Goal: Task Accomplishment & Management: Complete application form

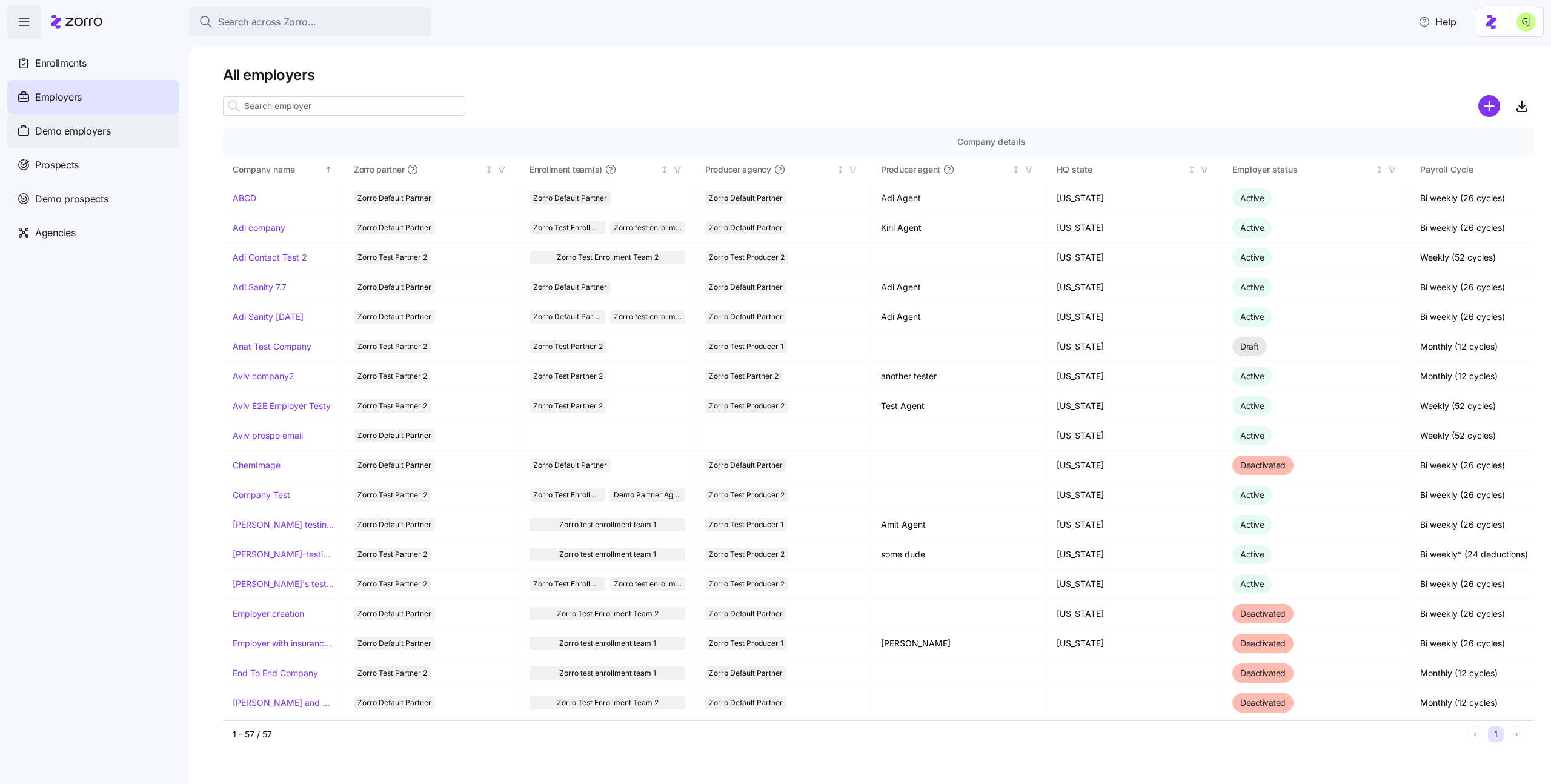
click at [117, 122] on div "Demo employers" at bounding box center [93, 130] width 172 height 34
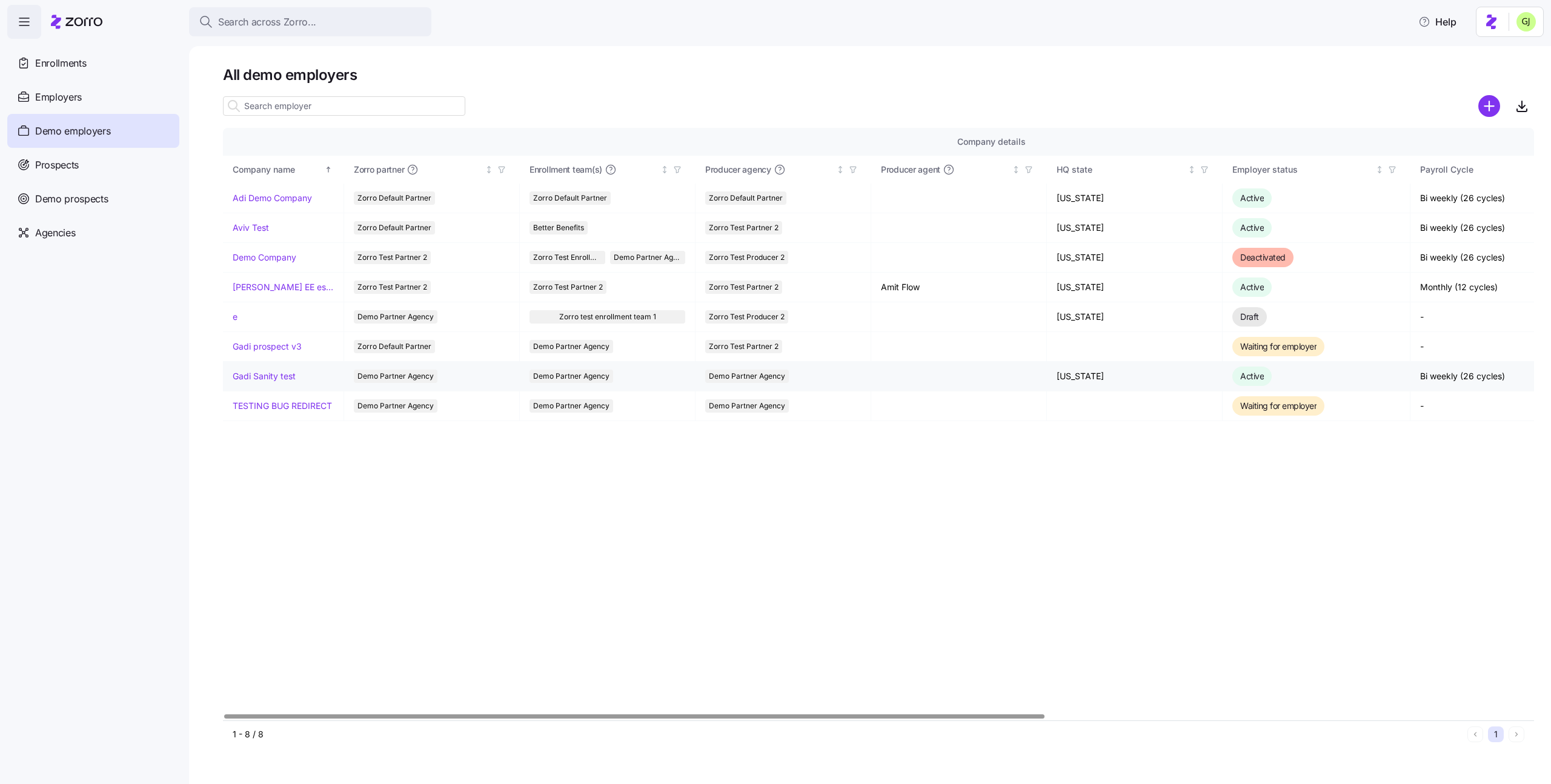
click at [276, 375] on link "Gadi Sanity test" at bounding box center [264, 376] width 63 height 12
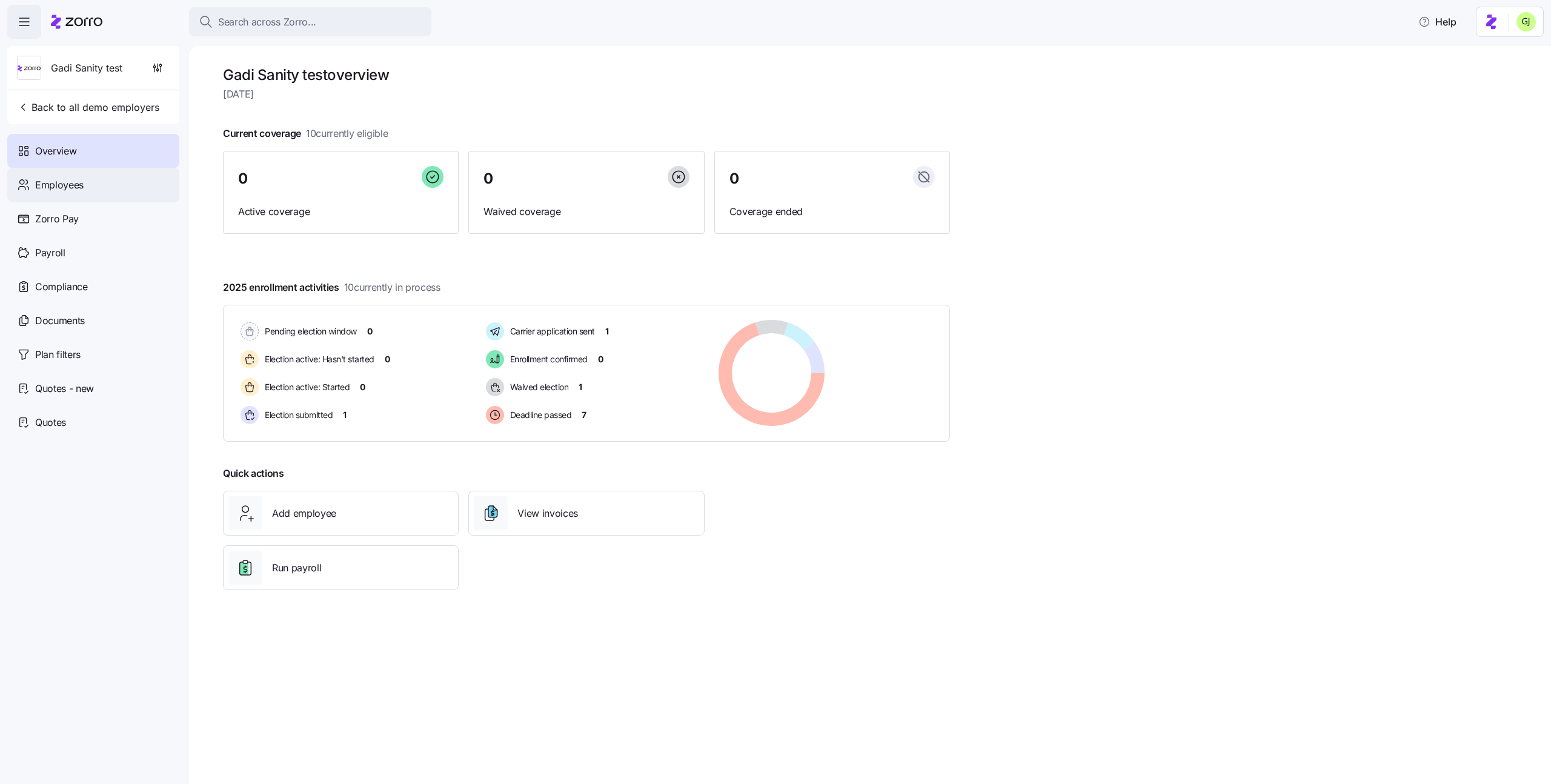
click at [57, 184] on span "Employees" at bounding box center [59, 185] width 49 height 15
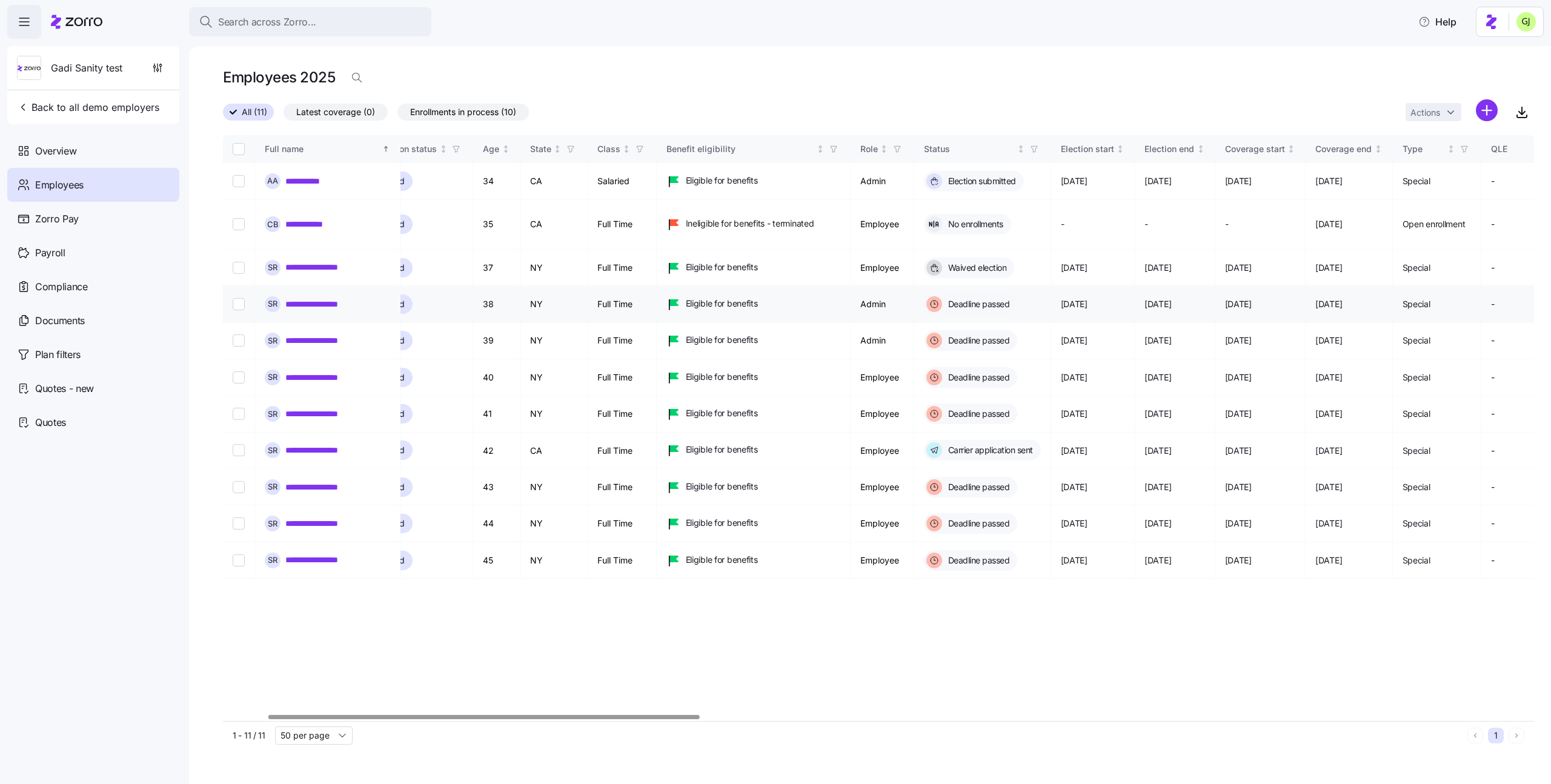
scroll to position [0, 140]
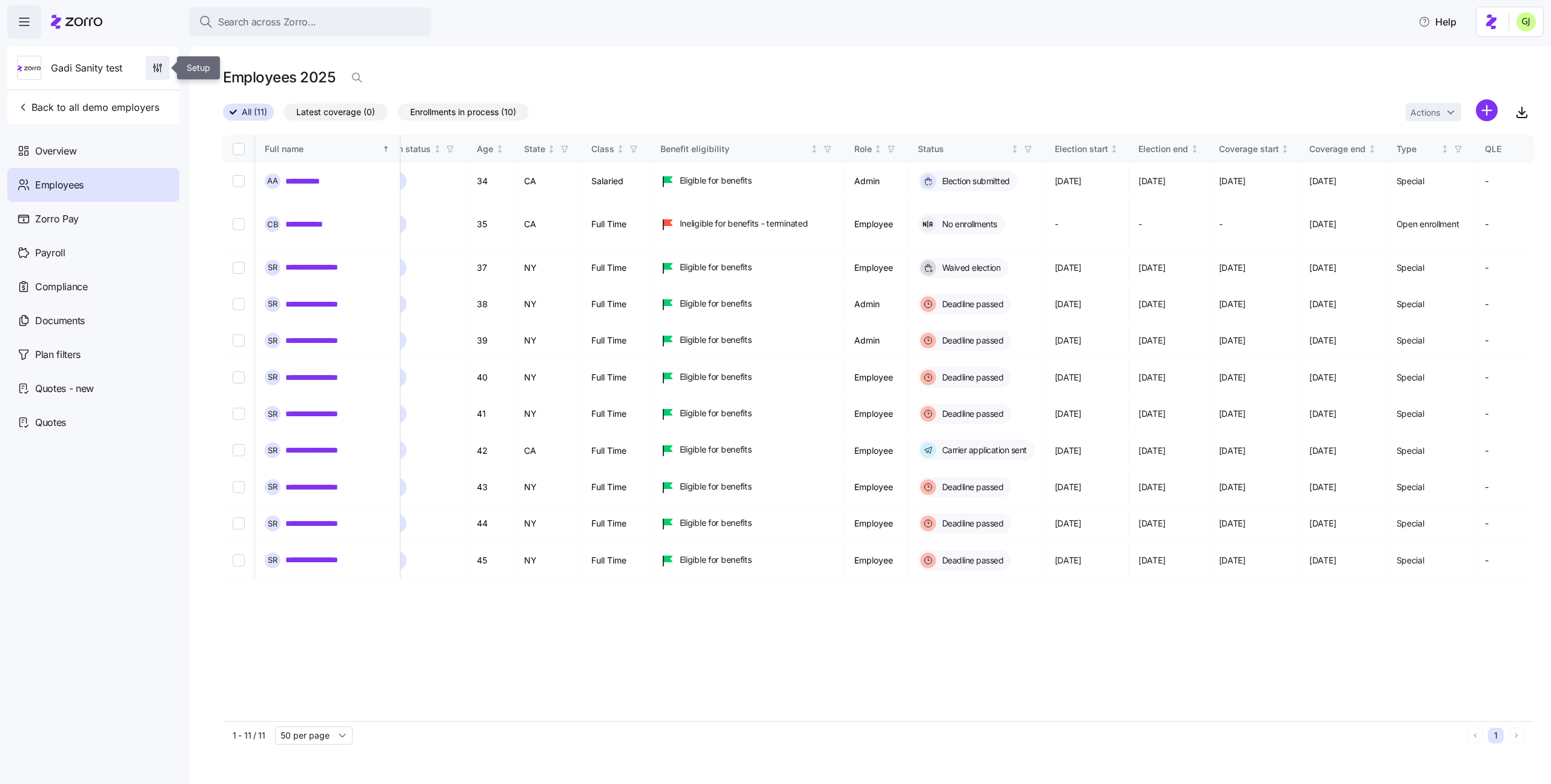
click at [154, 67] on icon "button" at bounding box center [157, 67] width 12 height 12
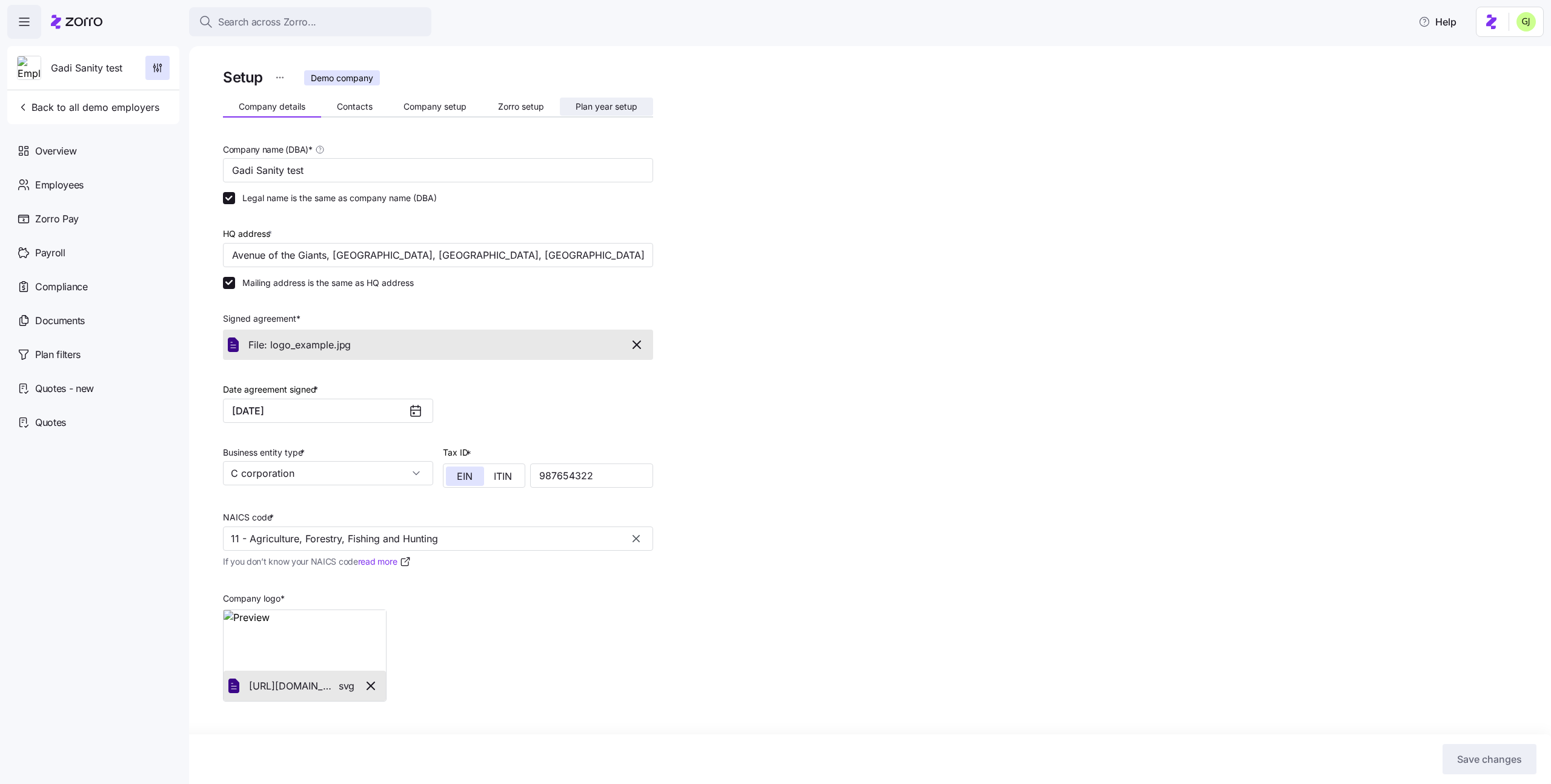
click at [583, 104] on span "Plan year setup" at bounding box center [606, 107] width 62 height 9
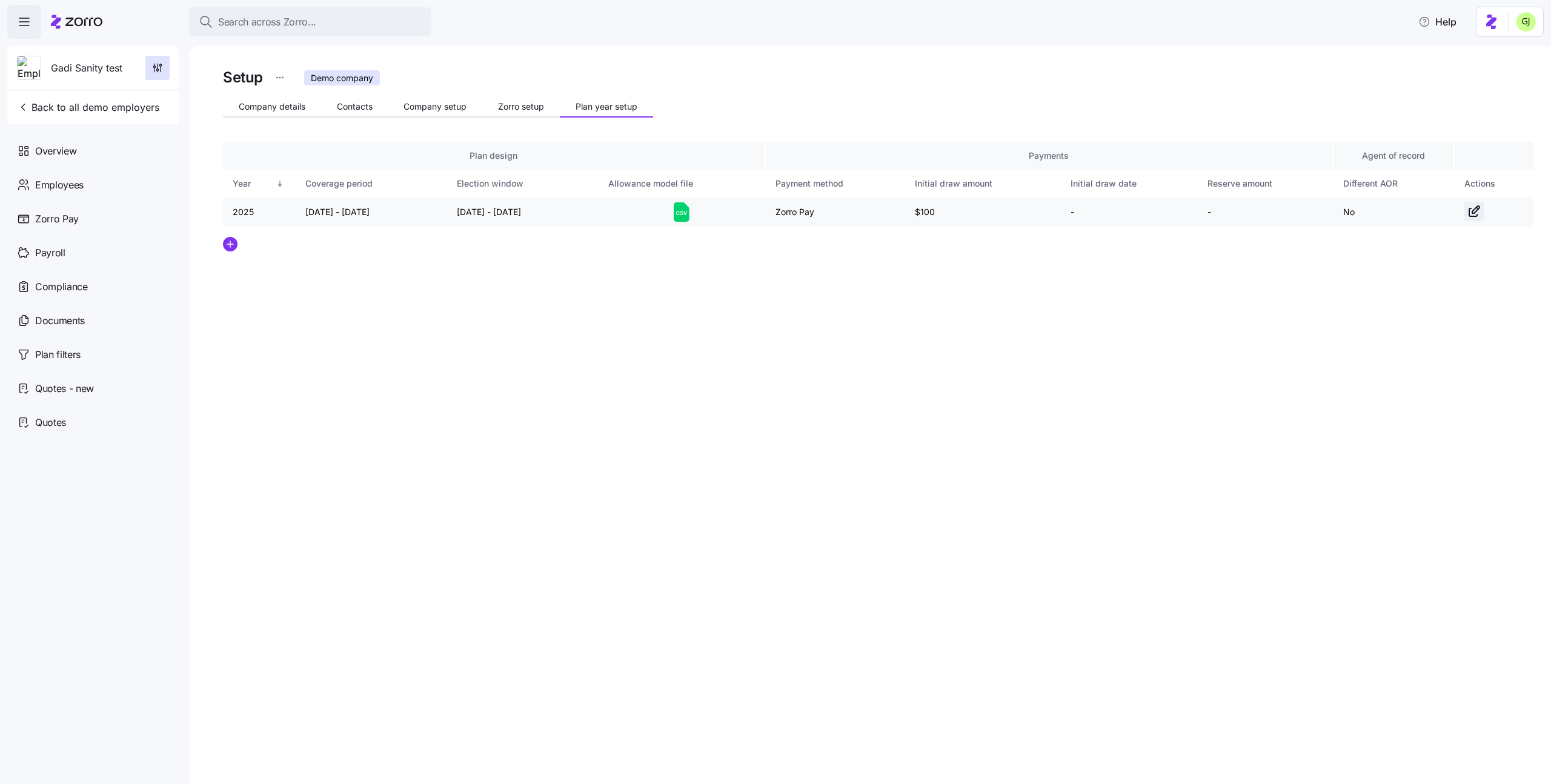
click at [1481, 212] on icon "button" at bounding box center [1474, 212] width 14 height 14
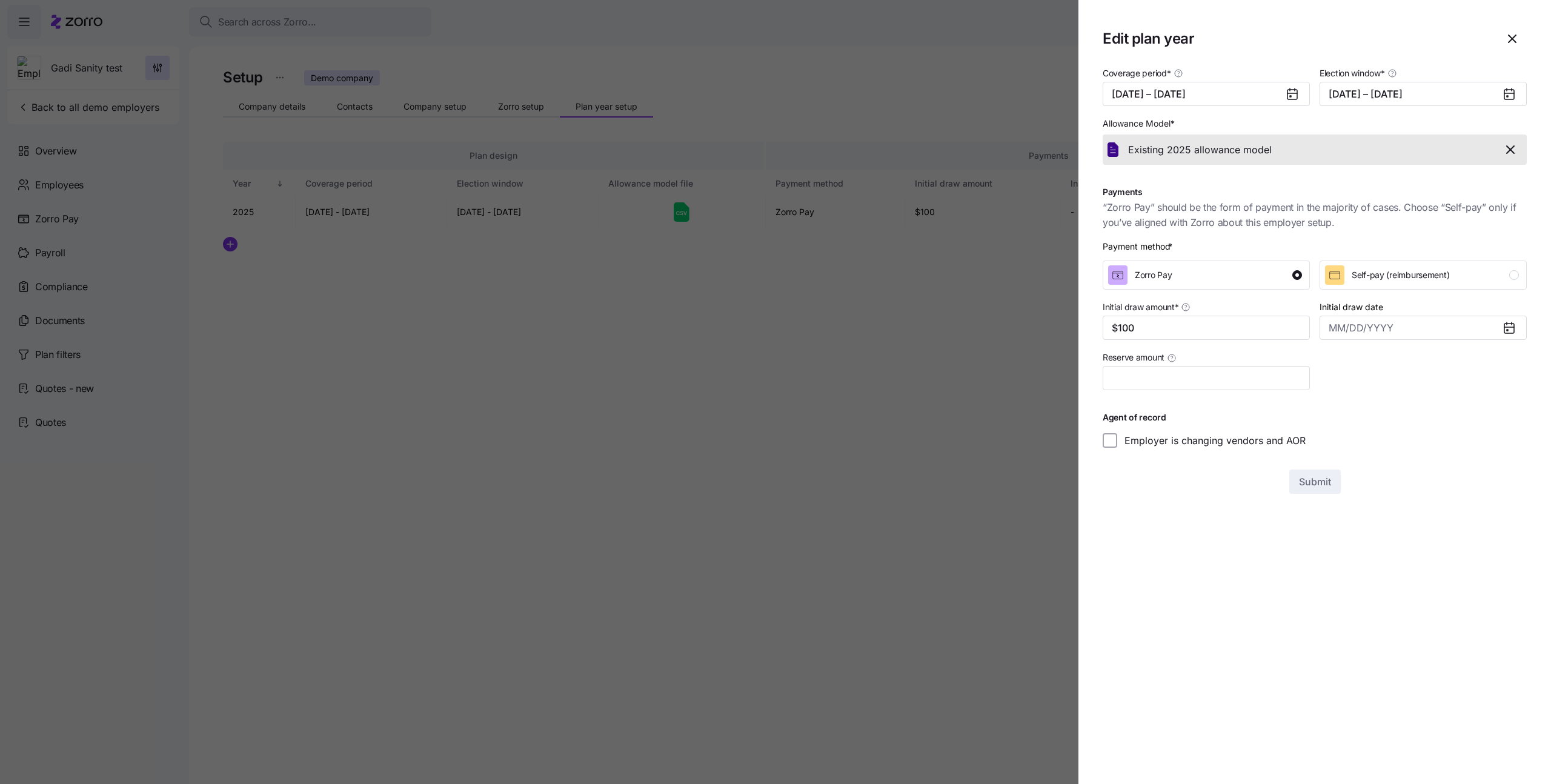
click at [1292, 97] on icon at bounding box center [1292, 94] width 9 height 9
click at [1292, 92] on icon at bounding box center [1292, 94] width 9 height 9
click at [1203, 94] on button "01/01/2025 – 12/31/2025" at bounding box center [1207, 93] width 207 height 24
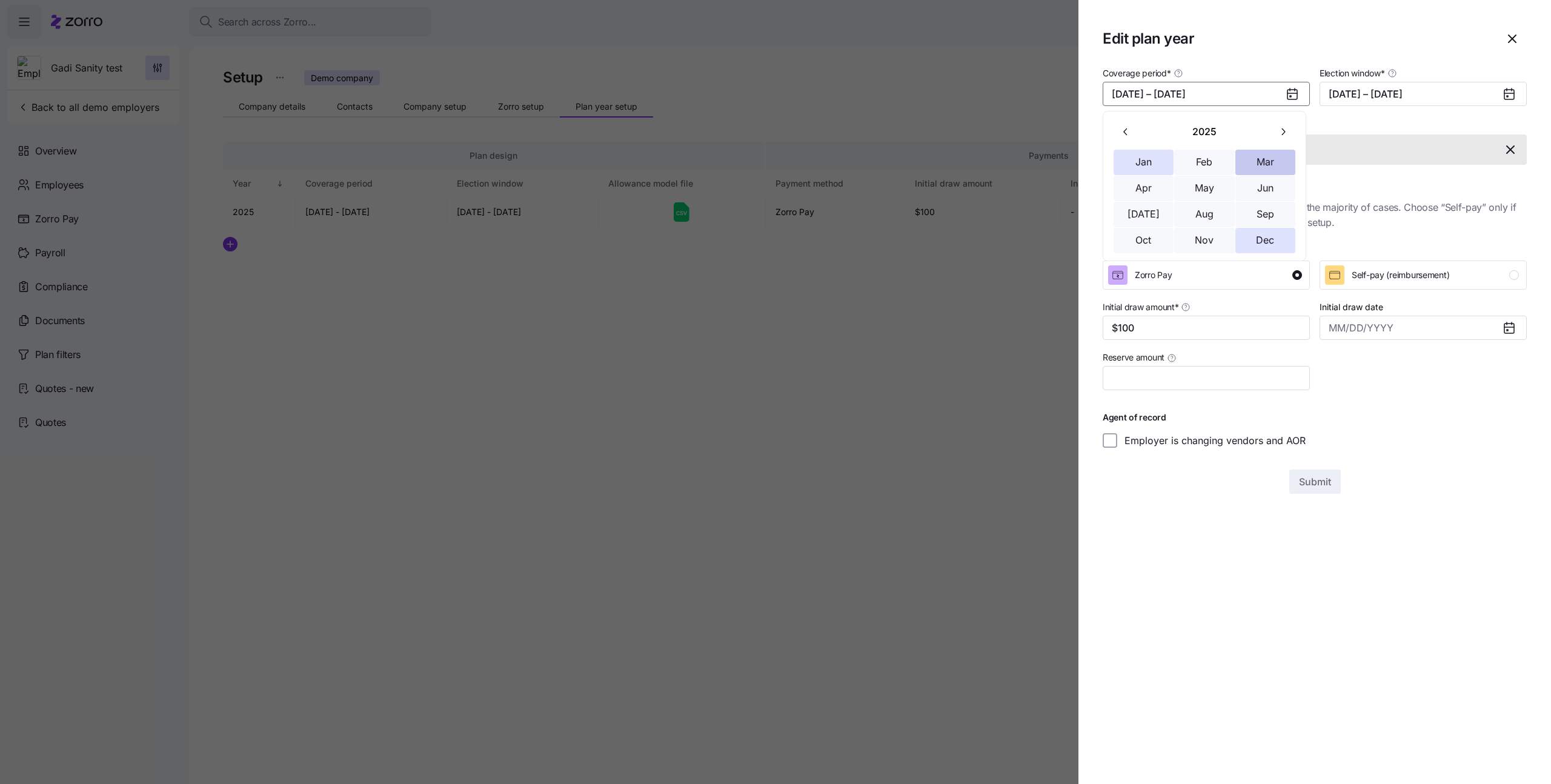
click at [1255, 157] on button "Mar" at bounding box center [1266, 162] width 61 height 25
click at [1266, 235] on button "Dec" at bounding box center [1266, 240] width 61 height 25
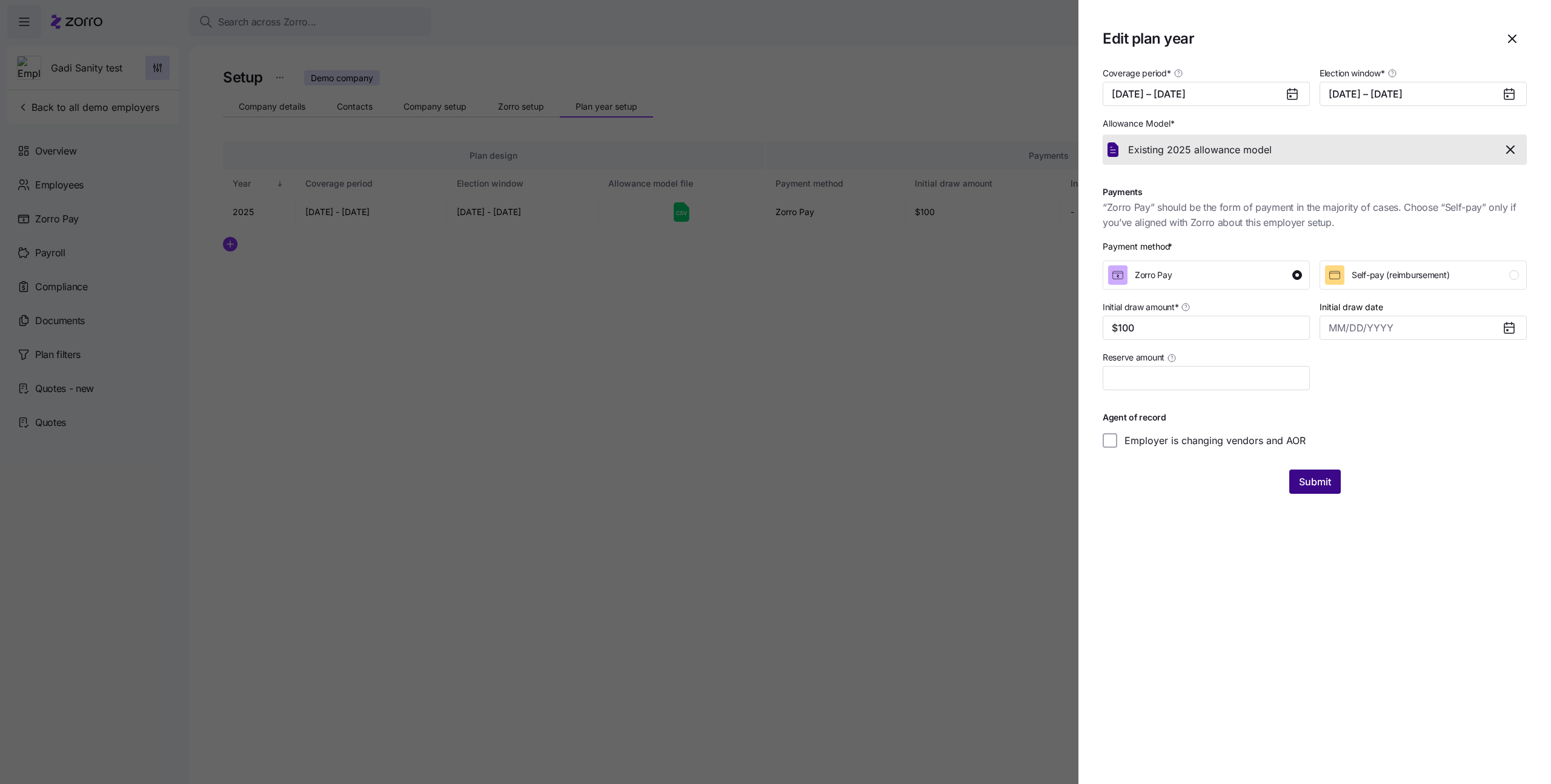
click at [1330, 480] on span "Submit" at bounding box center [1315, 482] width 32 height 14
click at [1237, 151] on span "Existing 2025 allowance model" at bounding box center [1200, 149] width 144 height 15
click at [1481, 190] on h1 "Payments" at bounding box center [1315, 192] width 424 height 11
click at [1510, 152] on icon "button" at bounding box center [1510, 149] width 14 height 14
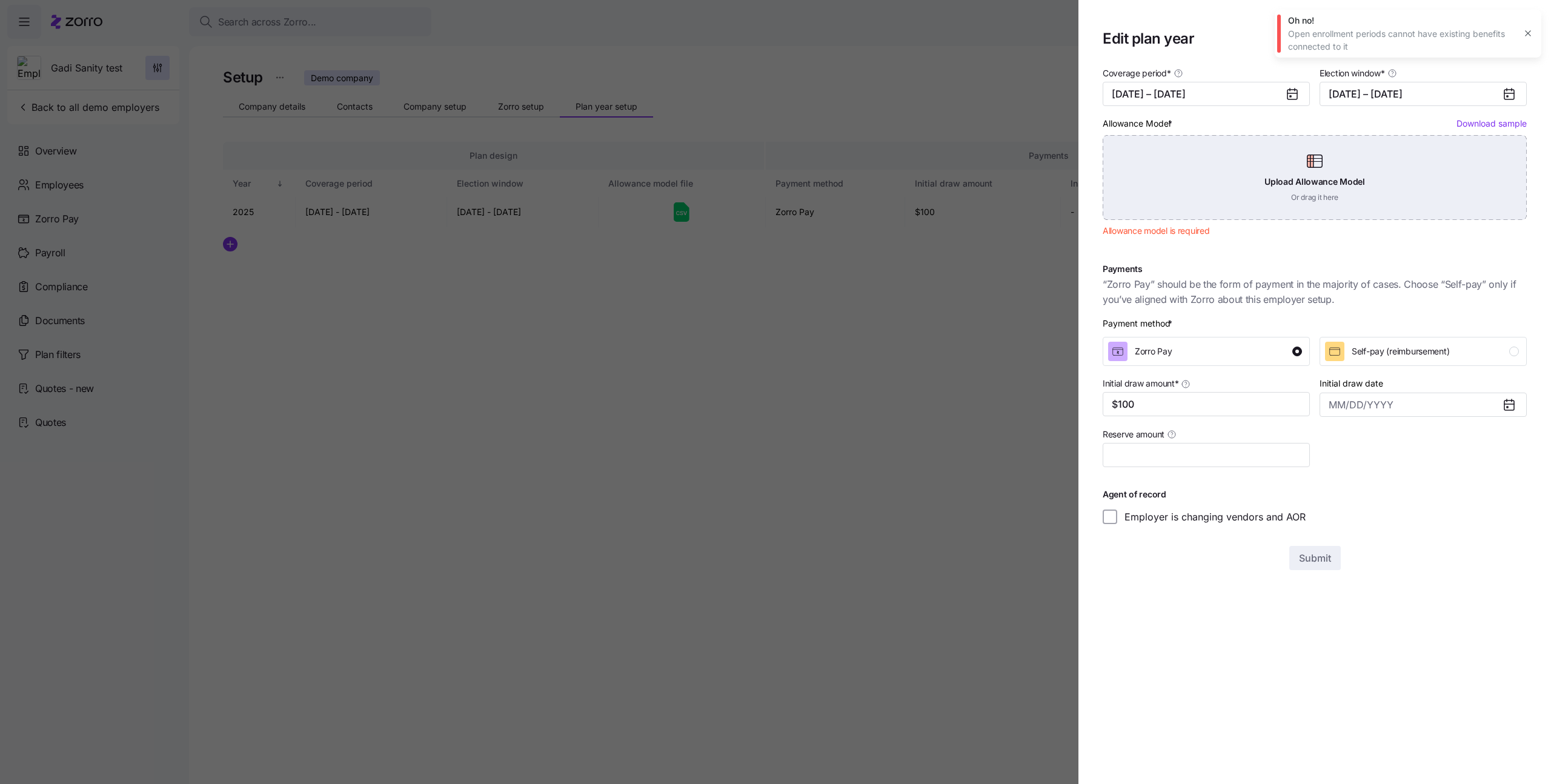
click at [1408, 164] on div "Upload Allowance Model Or drag it here" at bounding box center [1315, 177] width 424 height 85
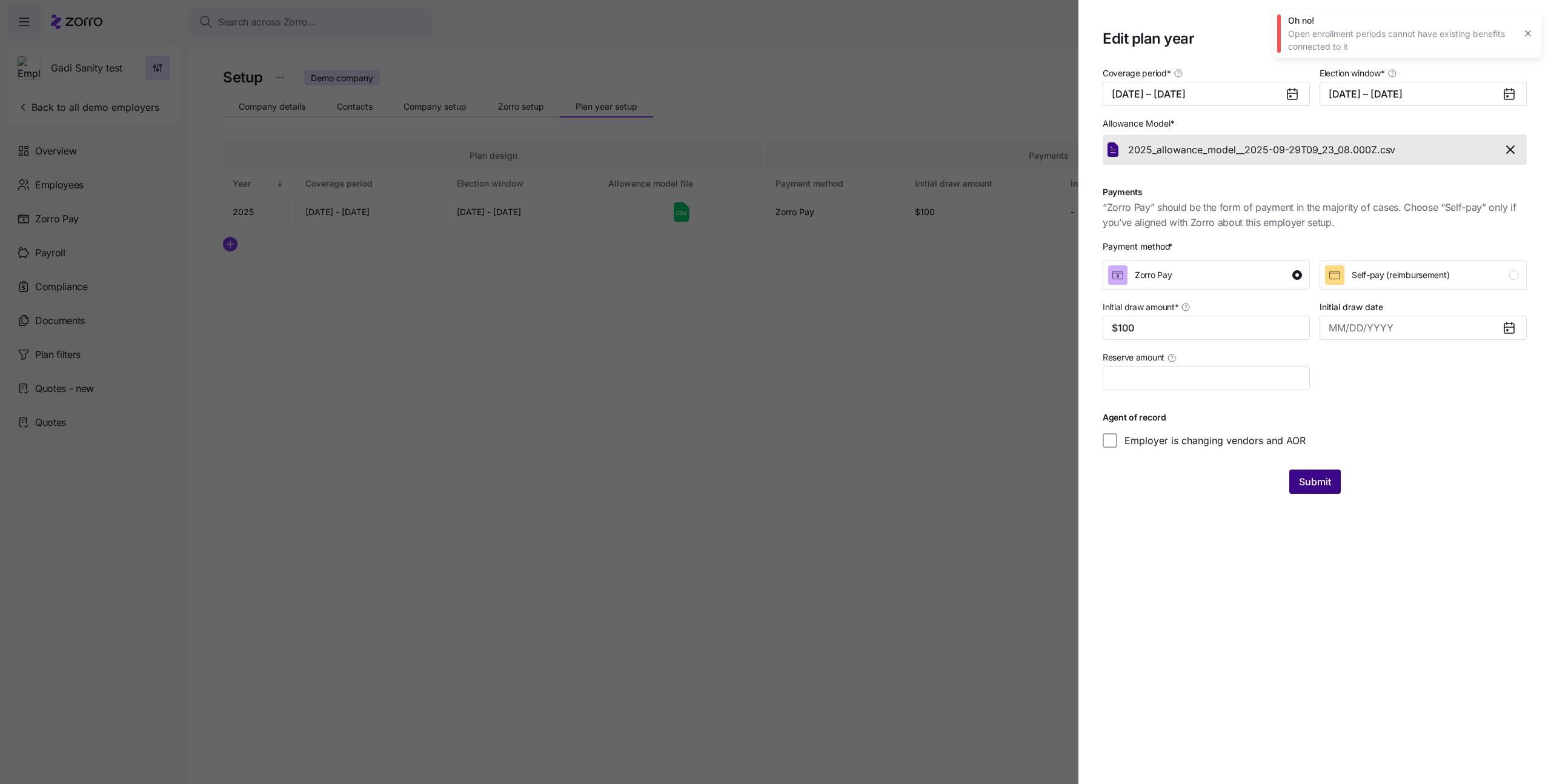
click at [1302, 480] on span "Submit" at bounding box center [1315, 482] width 32 height 14
click at [1529, 91] on icon "button" at bounding box center [1528, 91] width 6 height 6
click at [1532, 36] on icon "button" at bounding box center [1528, 33] width 9 height 9
click at [1515, 38] on icon "button" at bounding box center [1513, 38] width 14 height 14
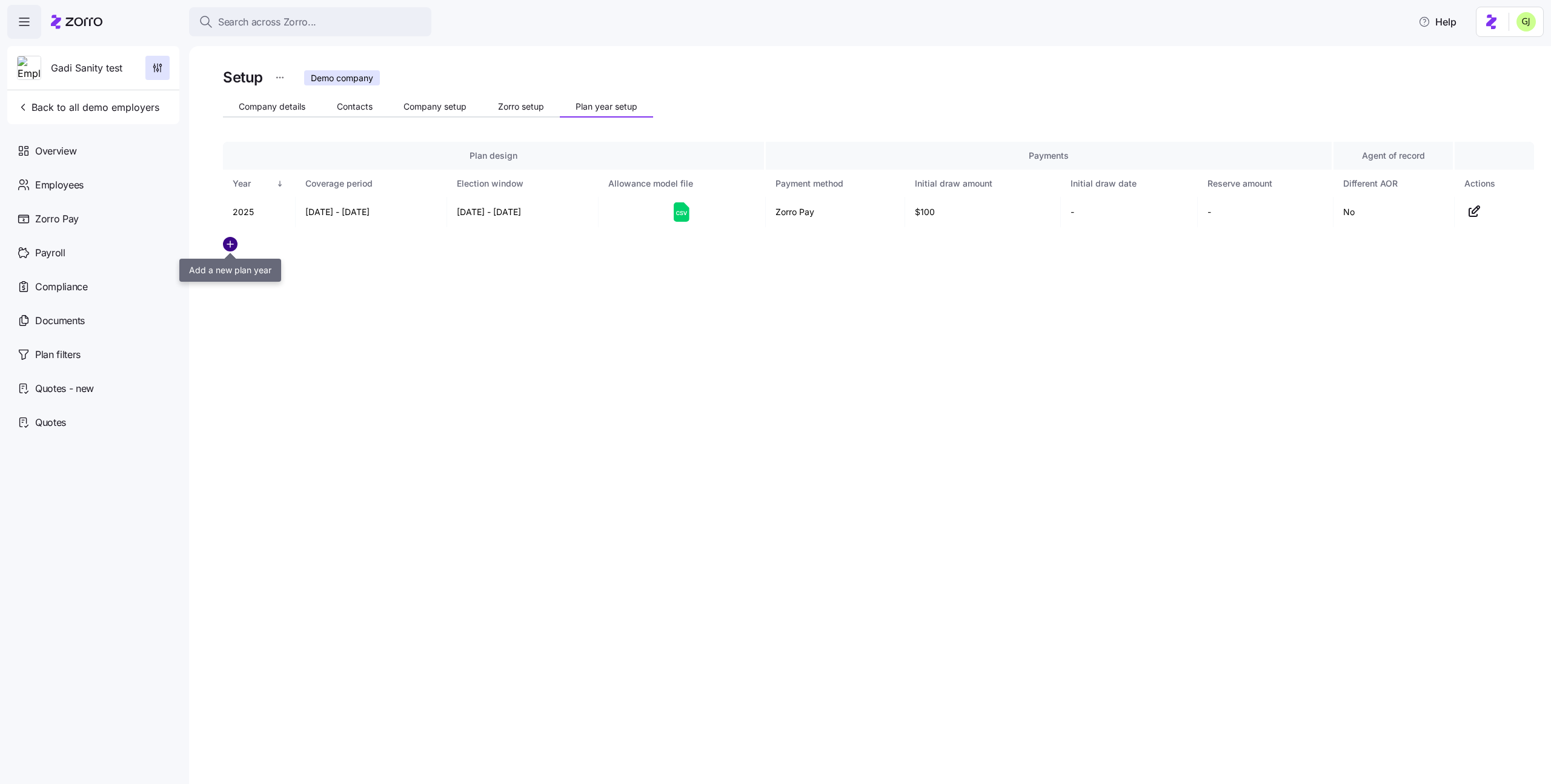
click at [235, 246] on circle "add icon" at bounding box center [230, 244] width 13 height 13
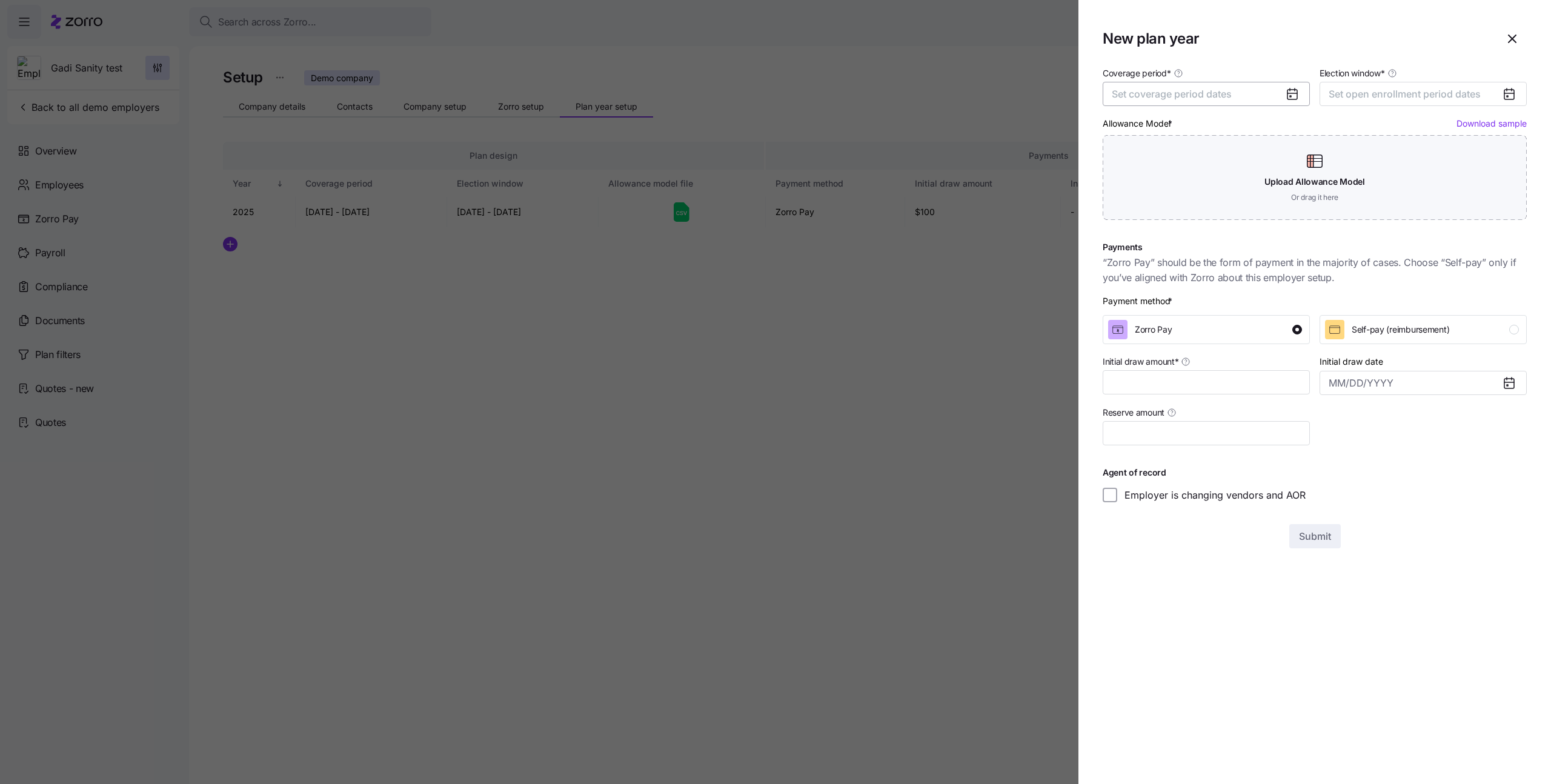
click at [1190, 101] on button "Set coverage period dates" at bounding box center [1207, 93] width 207 height 24
click at [1207, 164] on button "Feb" at bounding box center [1205, 162] width 61 height 25
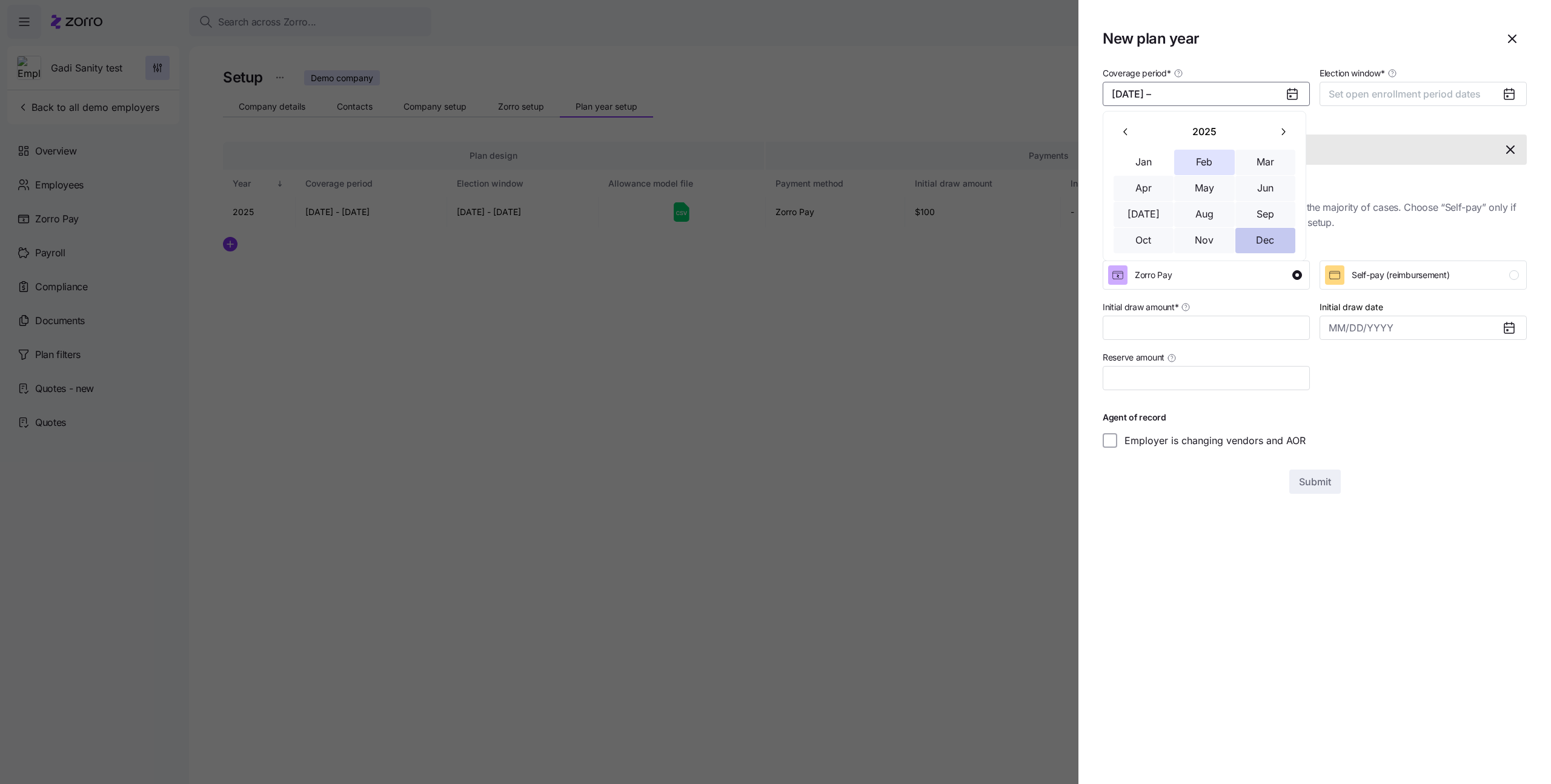
click at [1261, 237] on button "Dec" at bounding box center [1266, 240] width 61 height 25
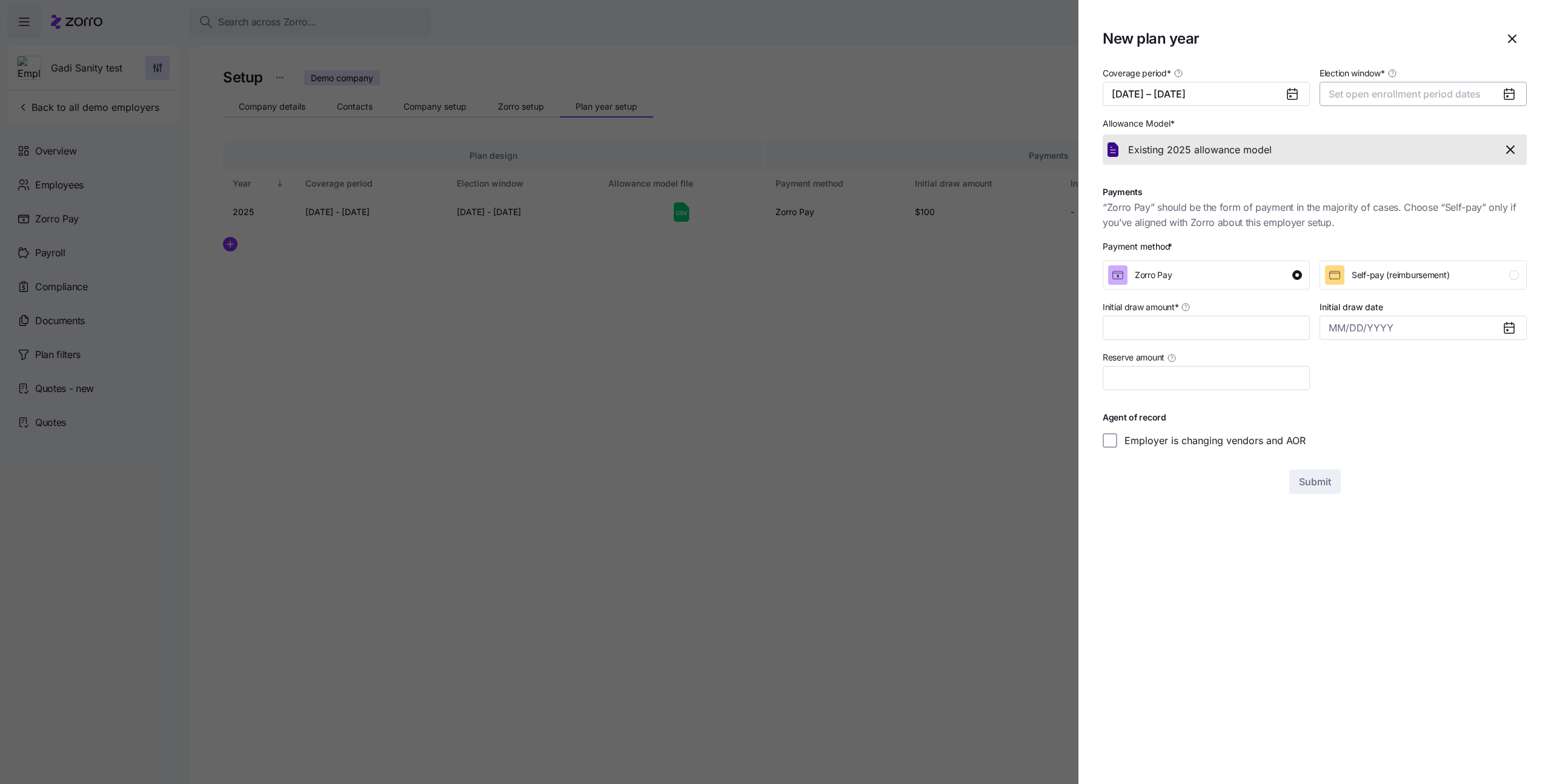
click at [1389, 91] on span "Set open enrollment period dates" at bounding box center [1405, 93] width 152 height 12
click at [1342, 131] on icon "button" at bounding box center [1342, 130] width 4 height 7
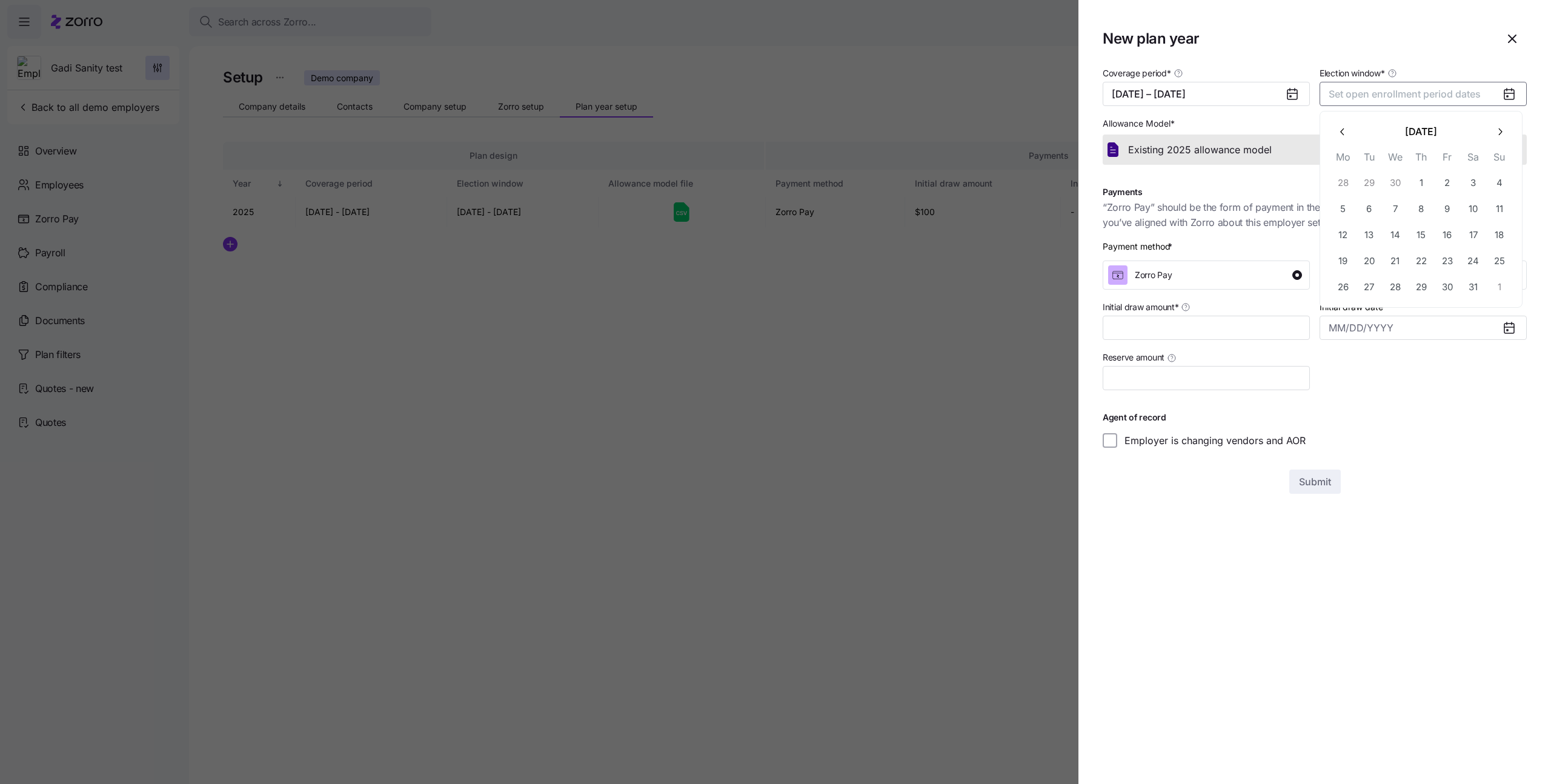
click at [1342, 131] on icon "button" at bounding box center [1342, 130] width 4 height 7
click at [1393, 181] on button "1" at bounding box center [1395, 182] width 25 height 25
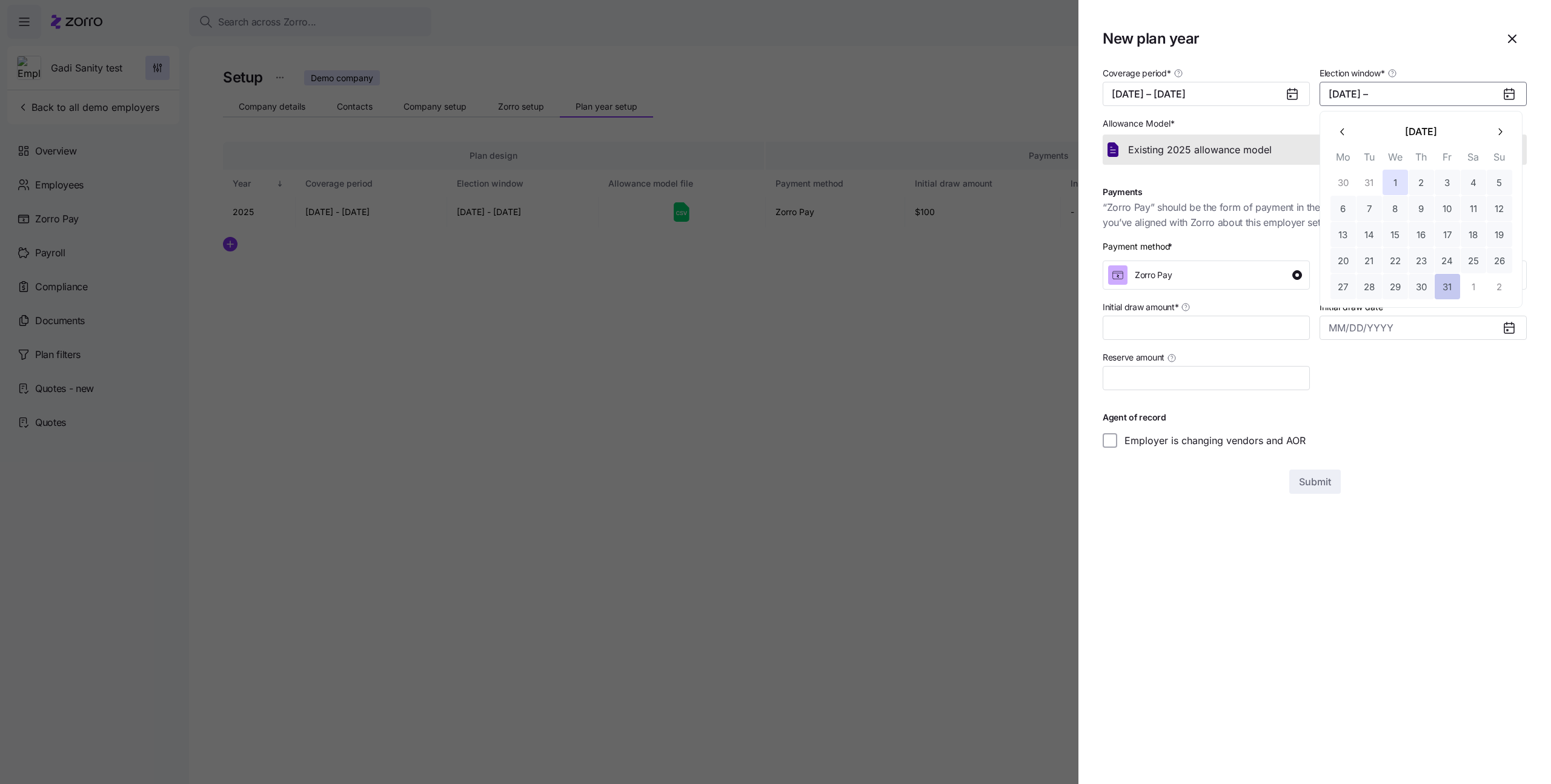
click at [1449, 283] on button "31" at bounding box center [1447, 286] width 25 height 25
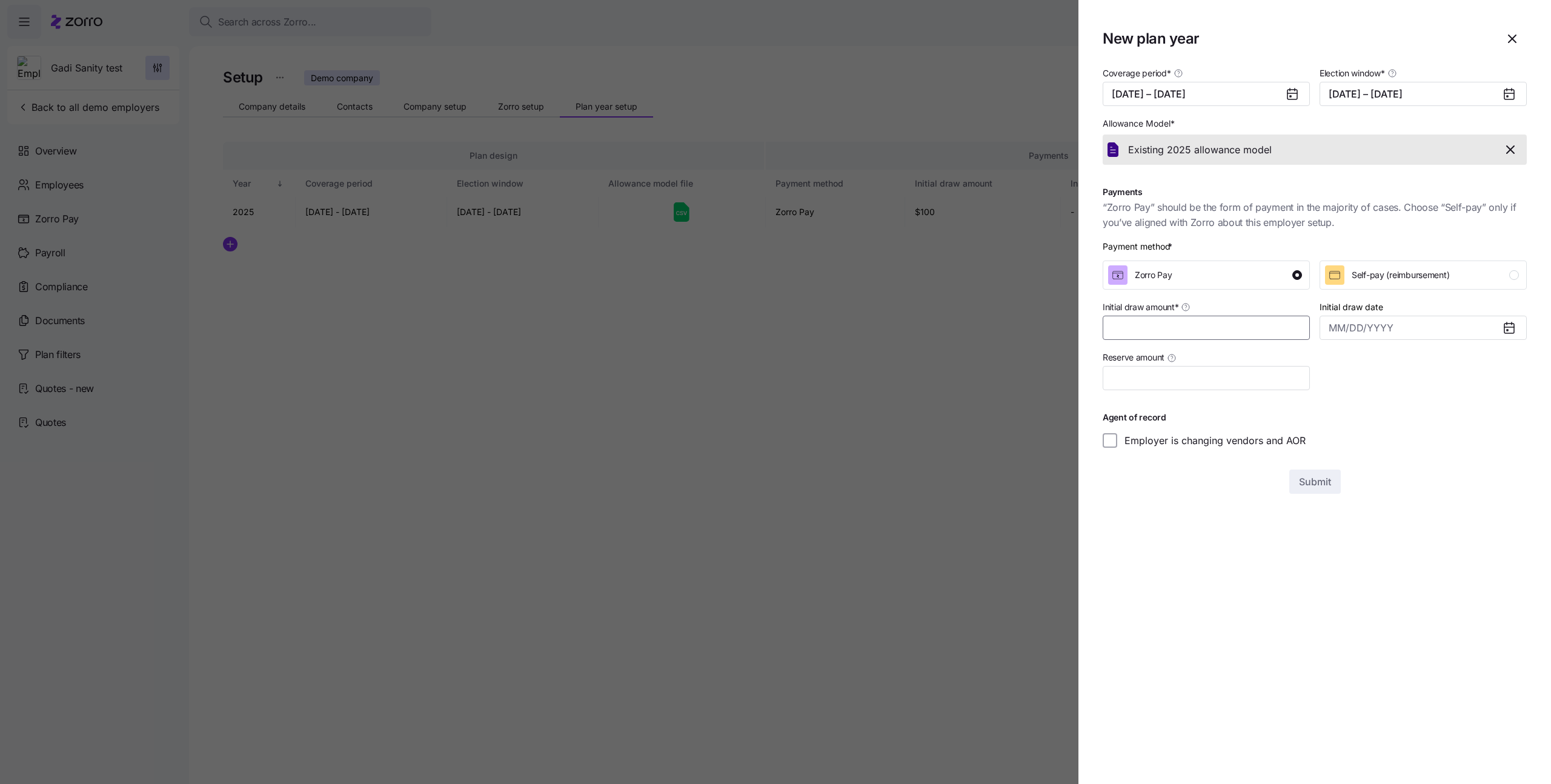
click at [1237, 331] on input "Initial draw amount *" at bounding box center [1207, 328] width 207 height 24
type input "$100"
click at [1321, 478] on span "Submit" at bounding box center [1315, 482] width 32 height 14
click at [1526, 25] on icon "button" at bounding box center [1528, 27] width 9 height 9
click at [1516, 35] on icon "button" at bounding box center [1513, 38] width 14 height 14
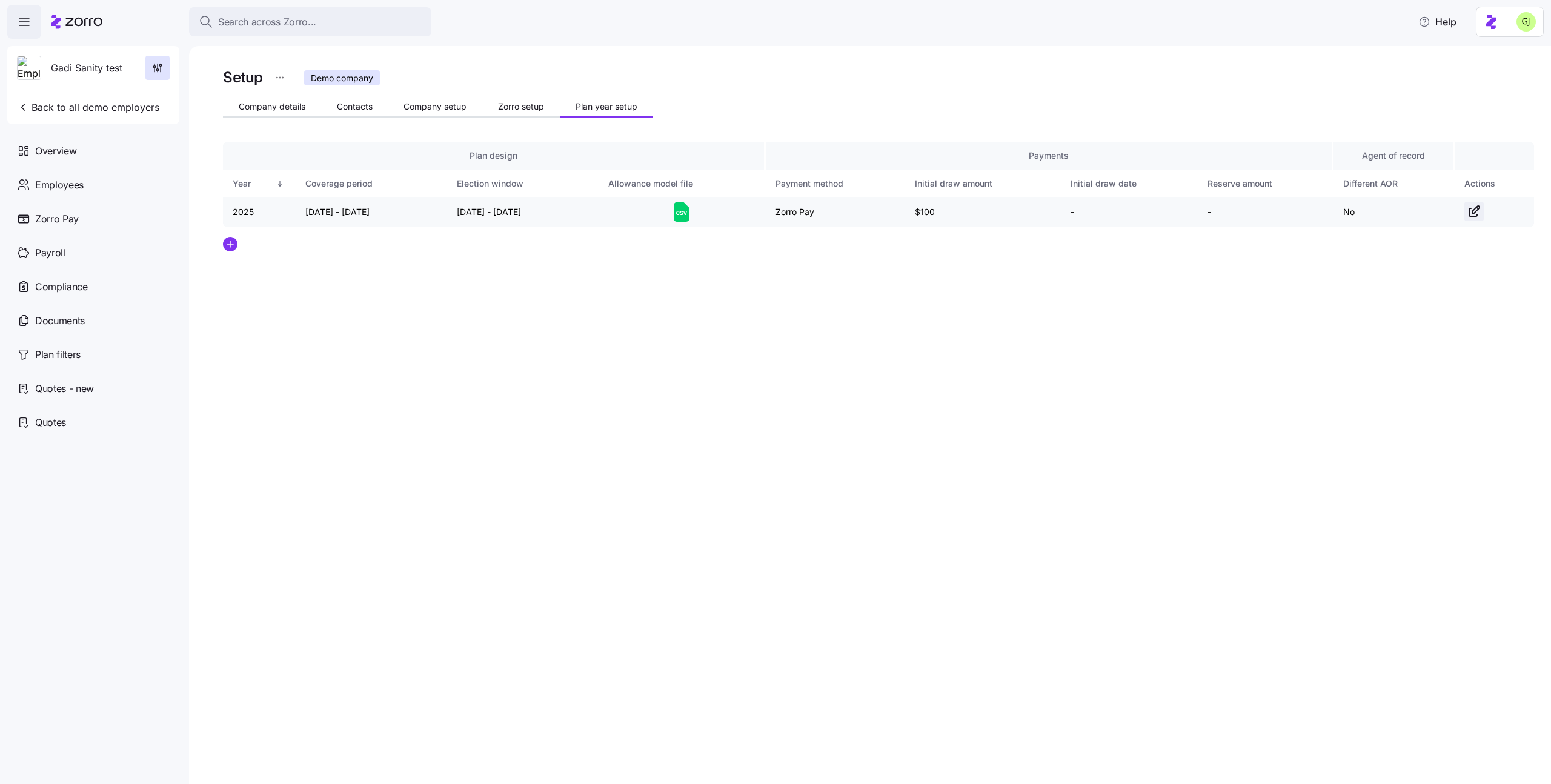
click at [1473, 211] on icon "button" at bounding box center [1476, 209] width 7 height 7
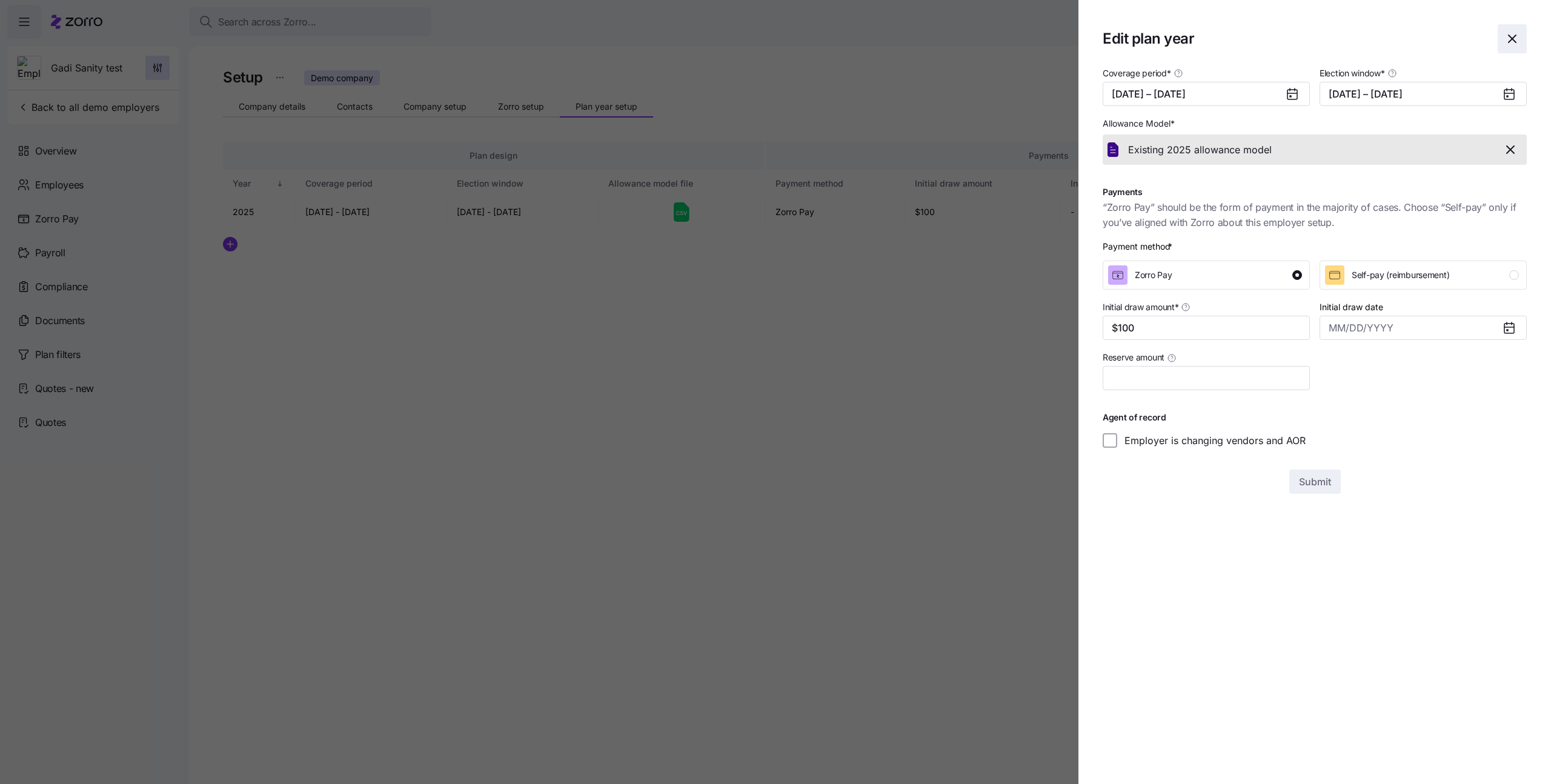
click at [1510, 42] on icon "button" at bounding box center [1513, 38] width 14 height 14
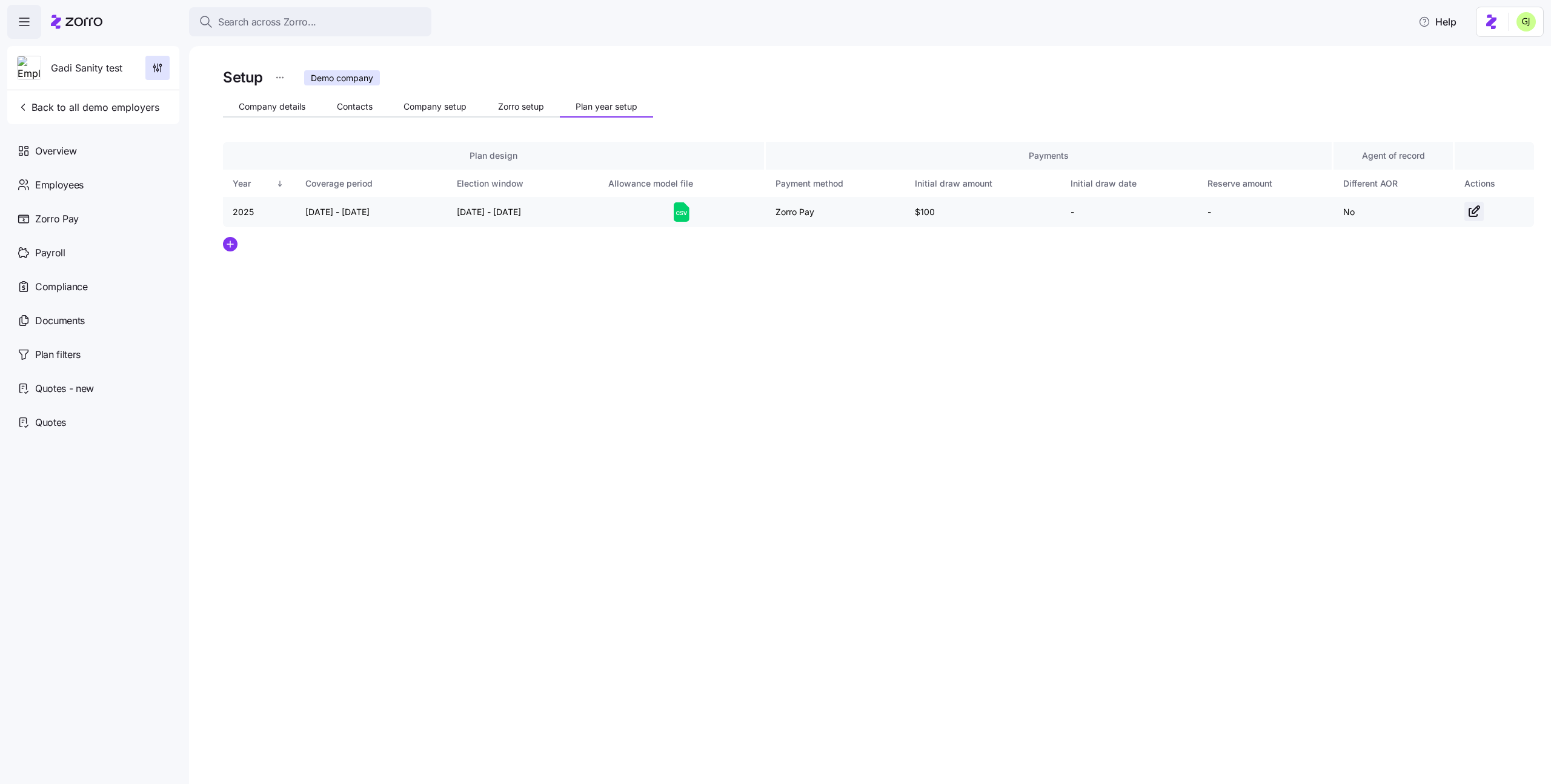
click at [1483, 208] on span "button" at bounding box center [1474, 211] width 18 height 18
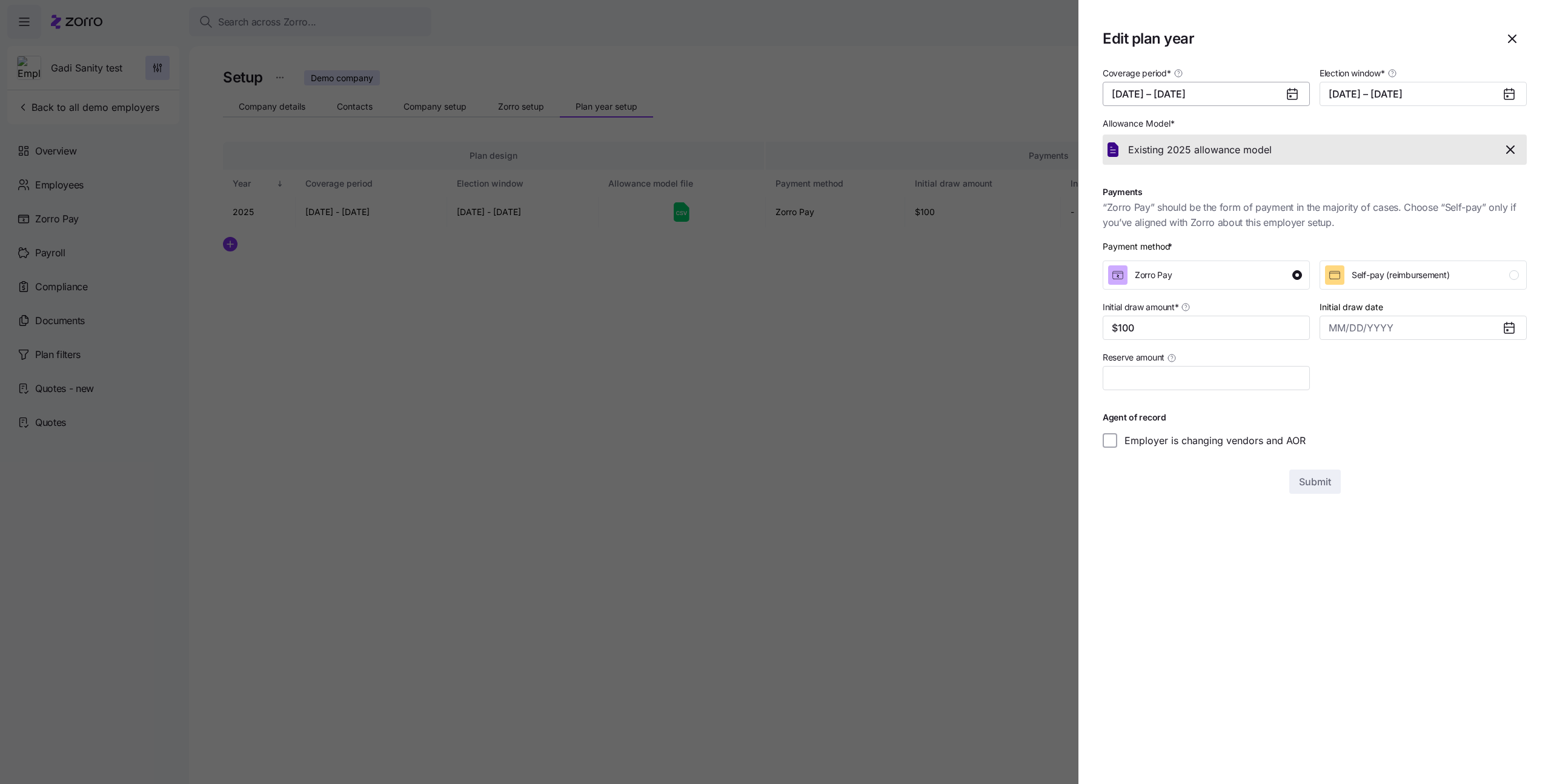
click at [1245, 93] on button "01/01/2025 – 12/31/2025" at bounding box center [1207, 93] width 207 height 24
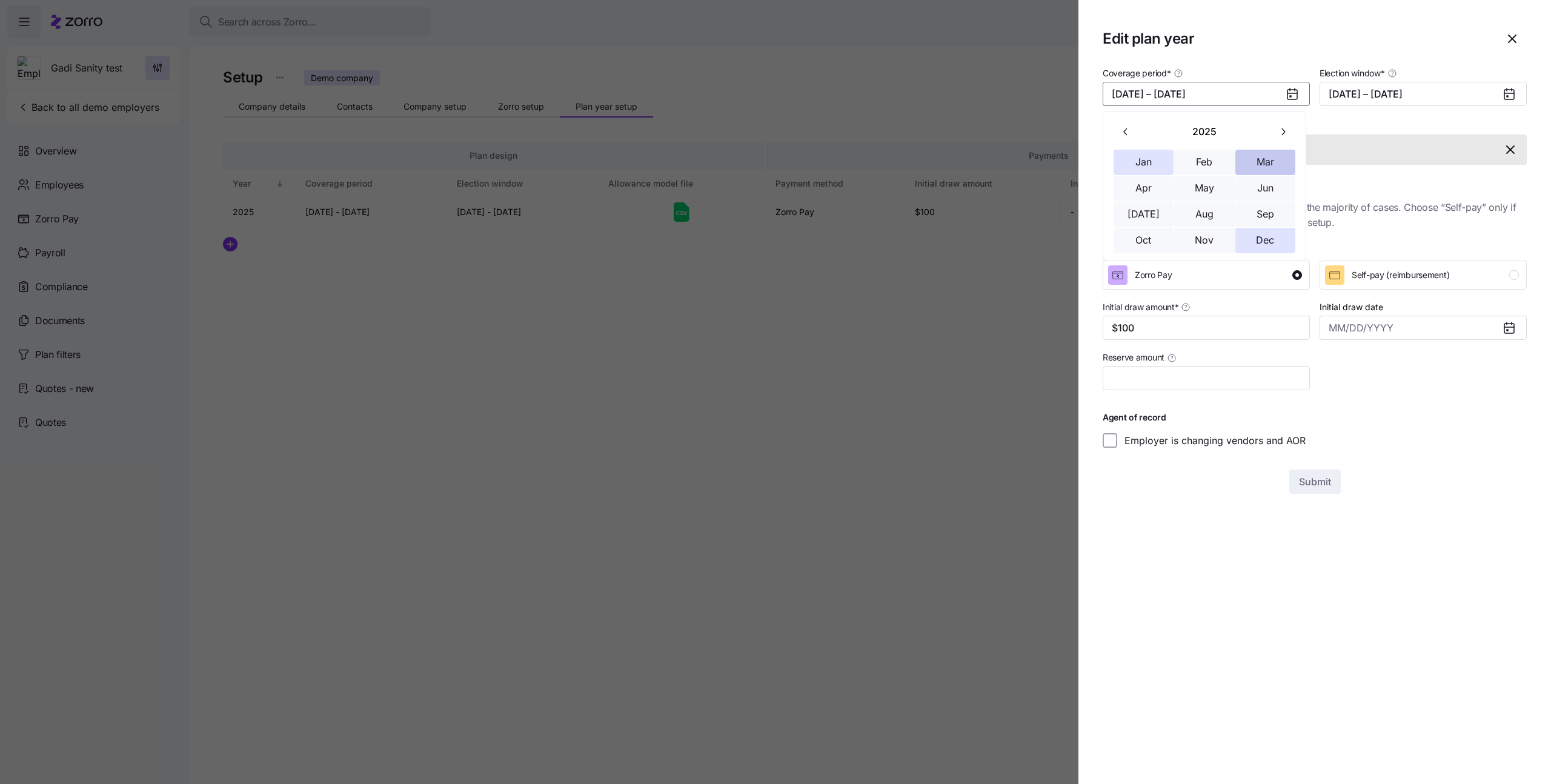
click at [1263, 154] on button "Mar" at bounding box center [1266, 162] width 61 height 25
click at [1268, 237] on button "Dec" at bounding box center [1266, 240] width 61 height 25
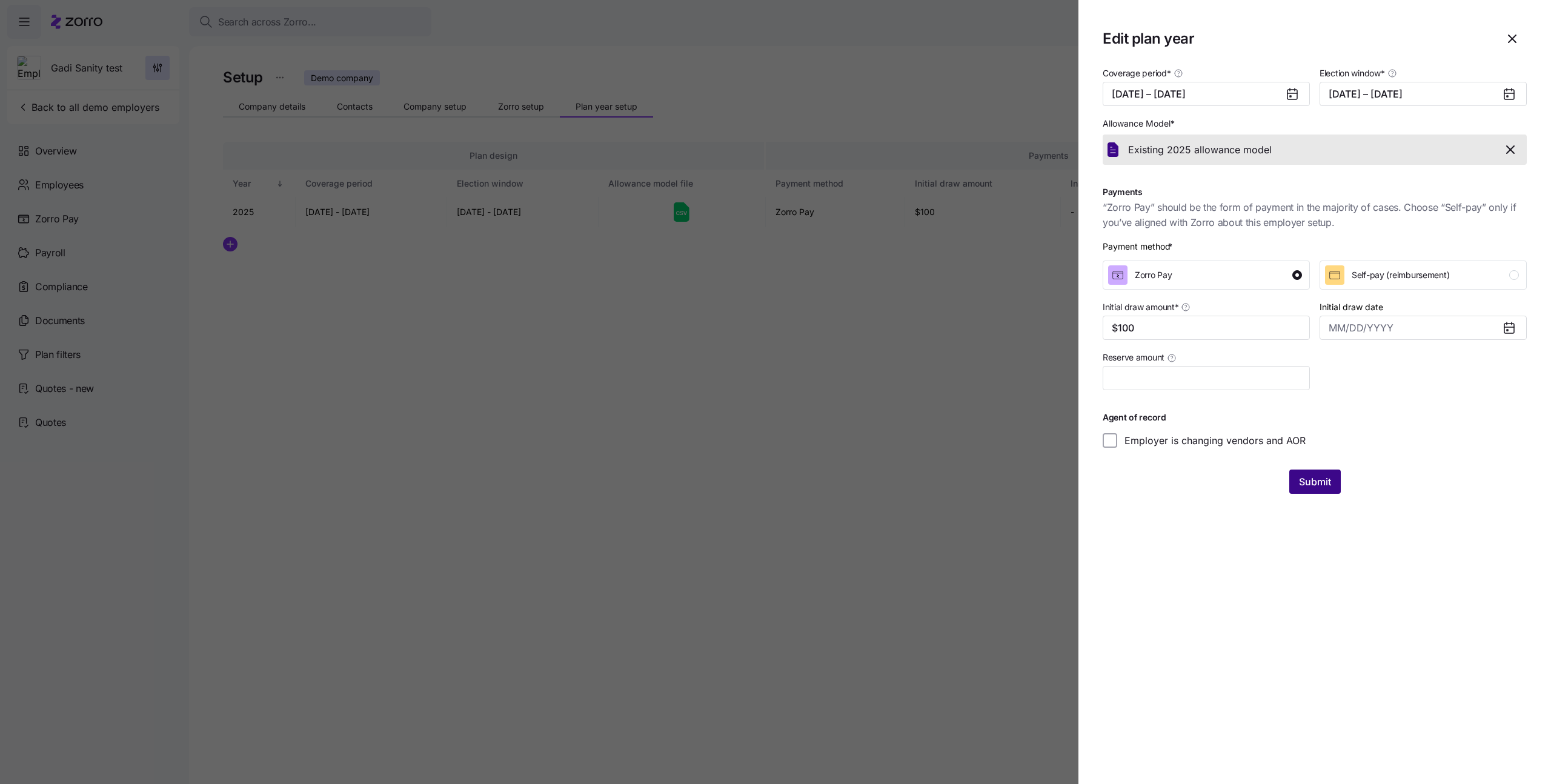
click at [1315, 483] on span "Submit" at bounding box center [1315, 482] width 32 height 14
click at [1525, 32] on icon "button" at bounding box center [1528, 33] width 9 height 9
click at [1506, 34] on icon "button" at bounding box center [1513, 38] width 14 height 14
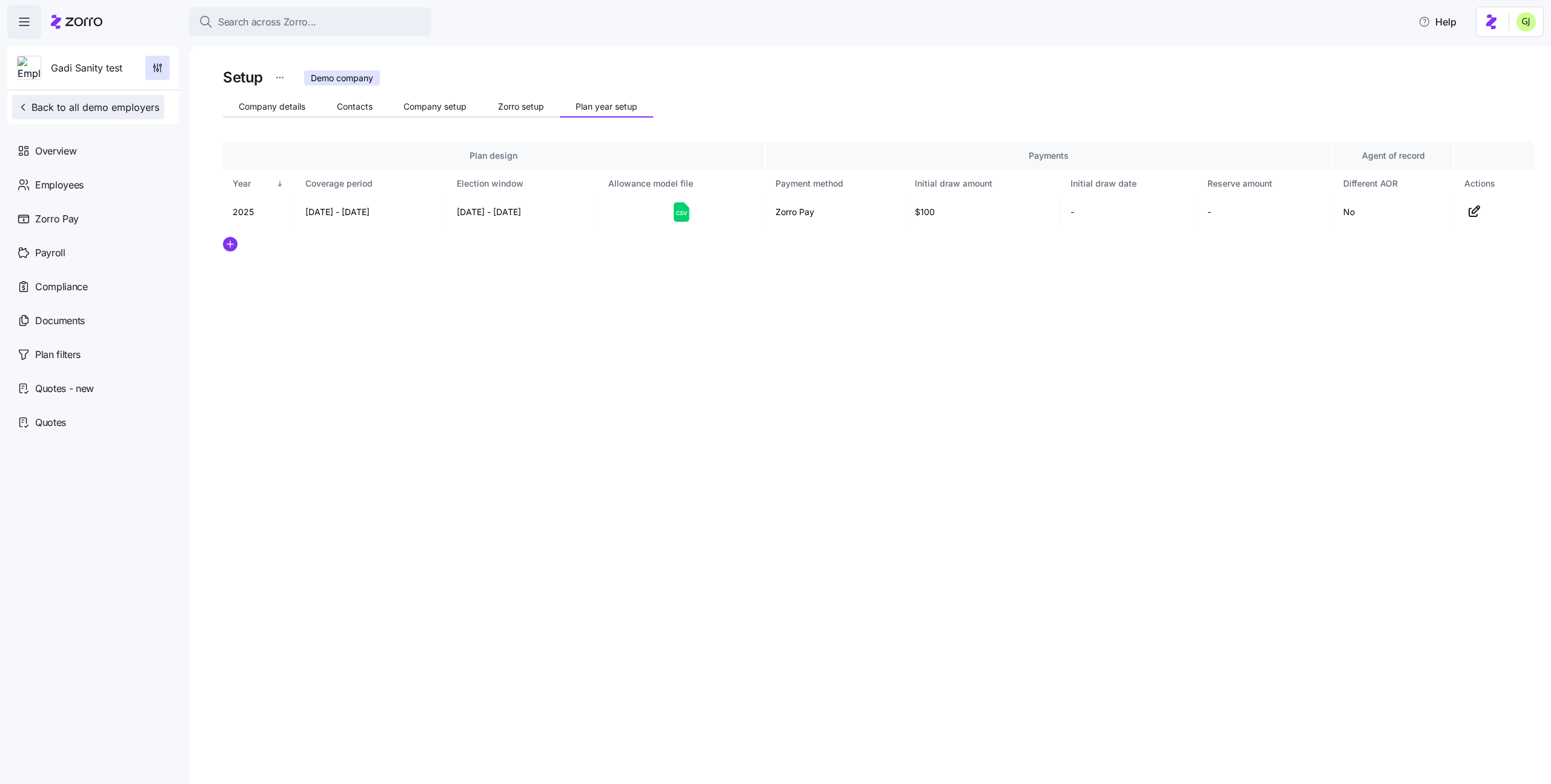
click at [105, 109] on span "Back to all demo employers" at bounding box center [88, 107] width 142 height 14
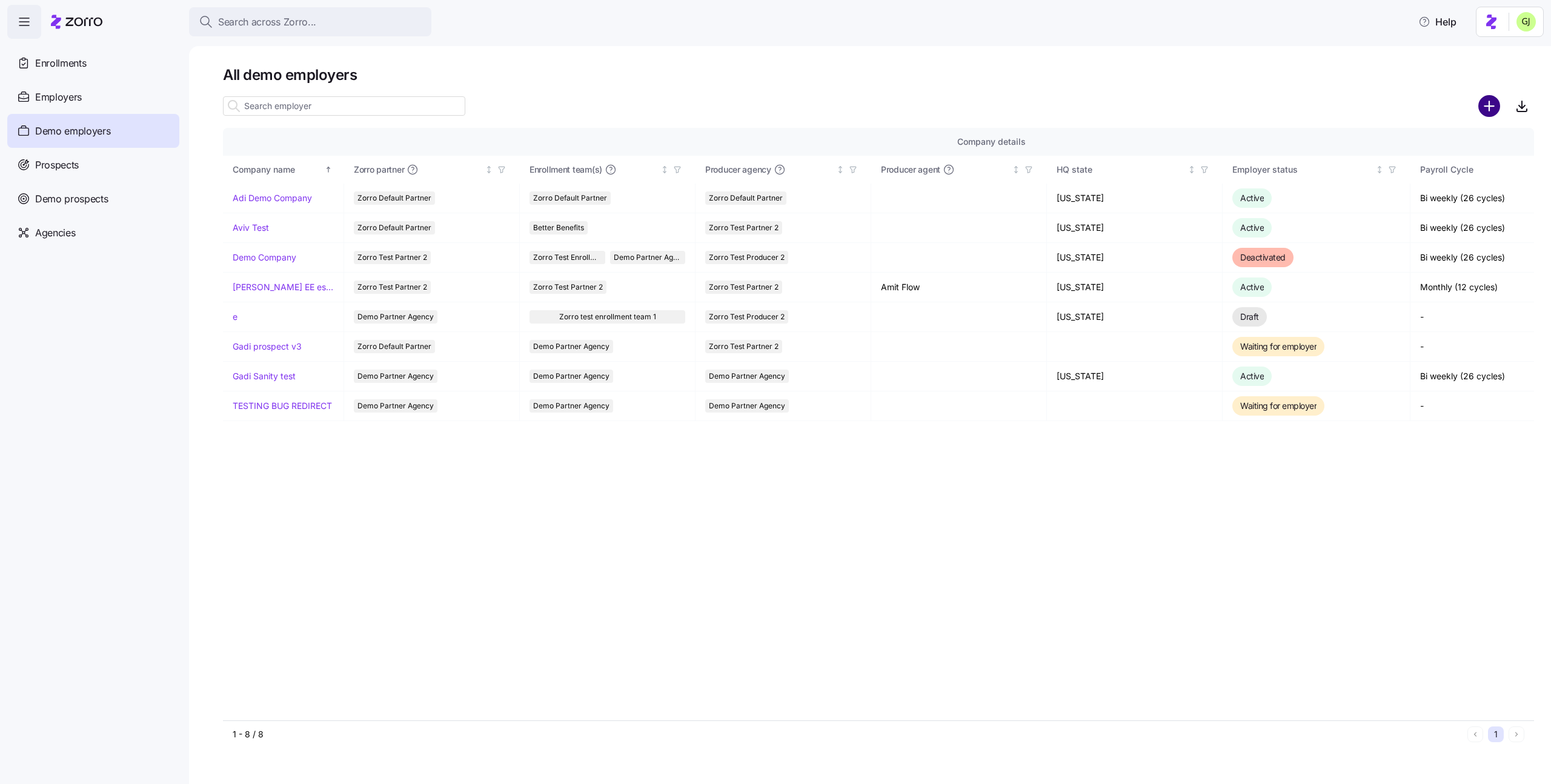
click at [1491, 109] on circle "add icon" at bounding box center [1490, 107] width 20 height 20
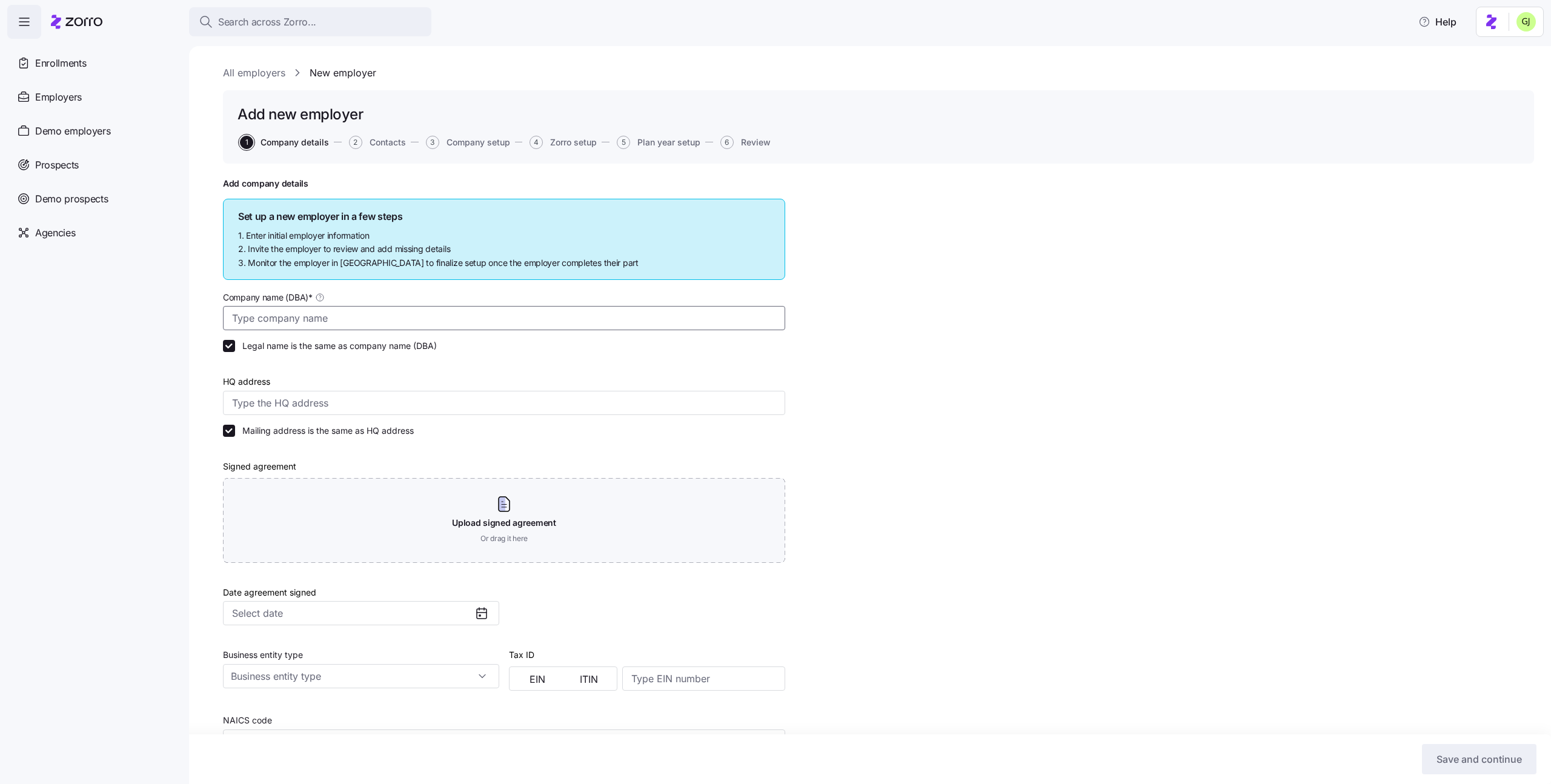
click at [394, 312] on input "Company name (DBA) *" at bounding box center [504, 317] width 562 height 24
paste input "Gadi employer Sanity 1"
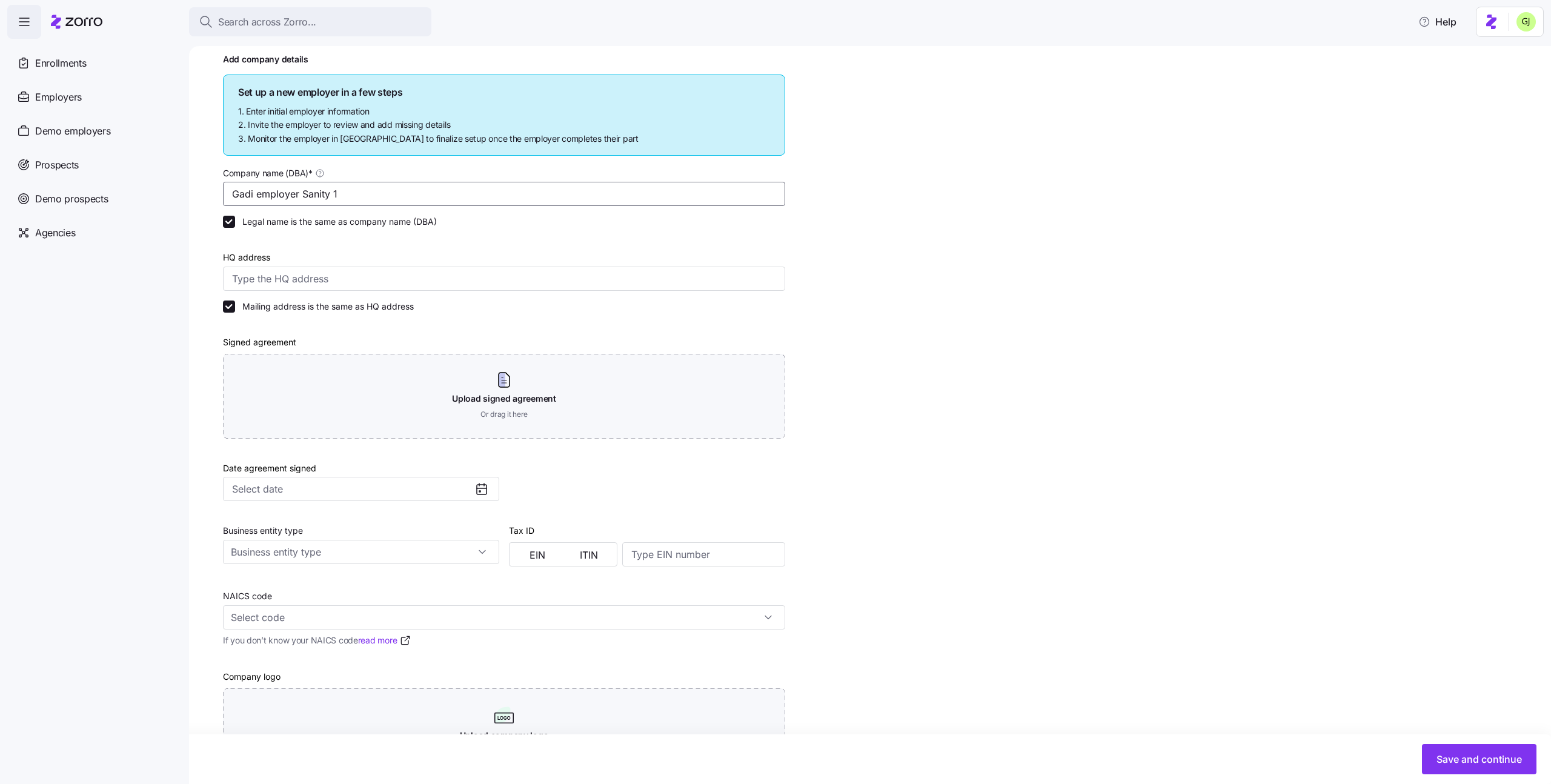
scroll to position [188, 0]
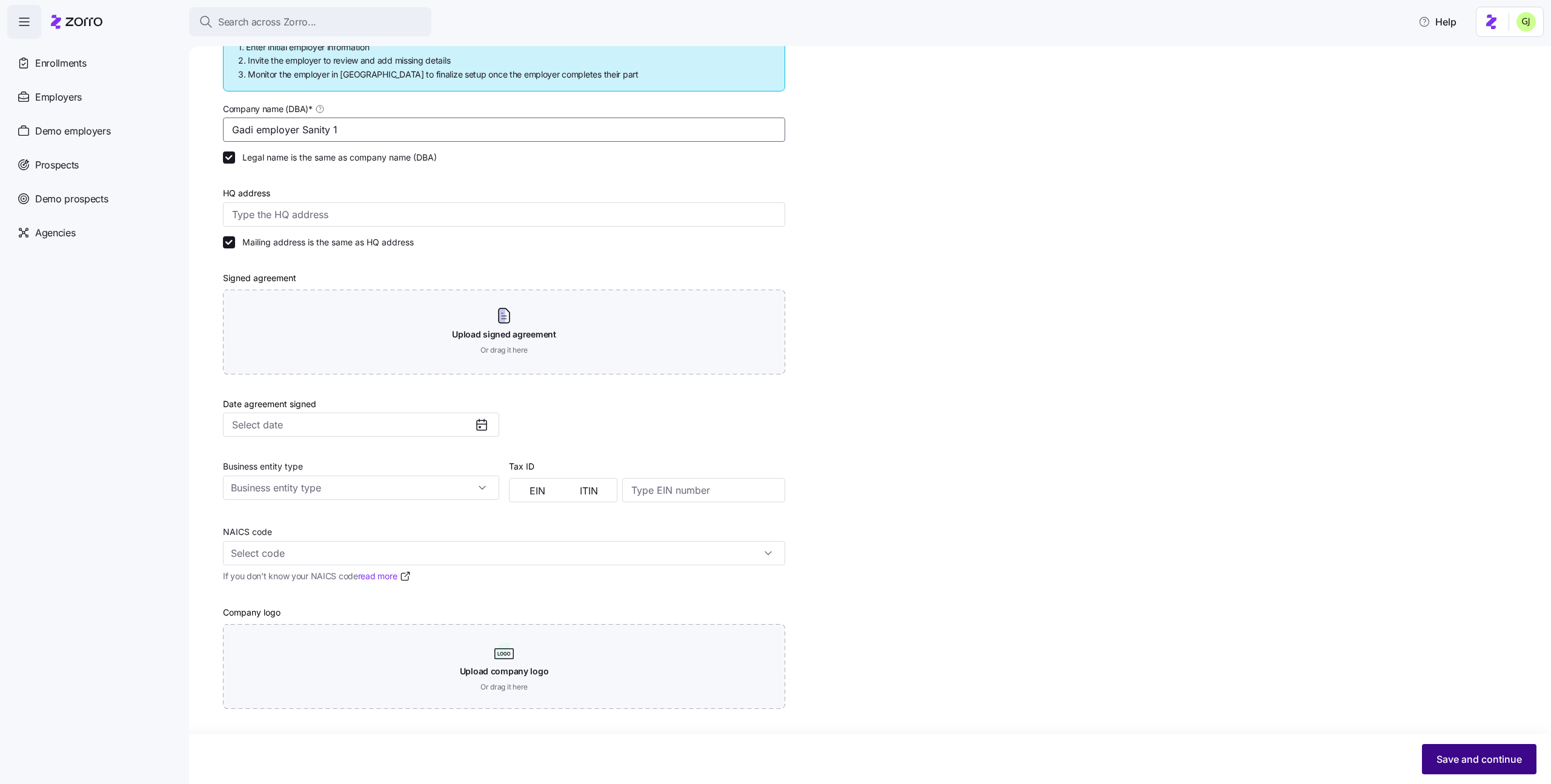
type input "Gadi employer Sanity 1"
click at [1447, 759] on span "Save and continue" at bounding box center [1479, 759] width 86 height 14
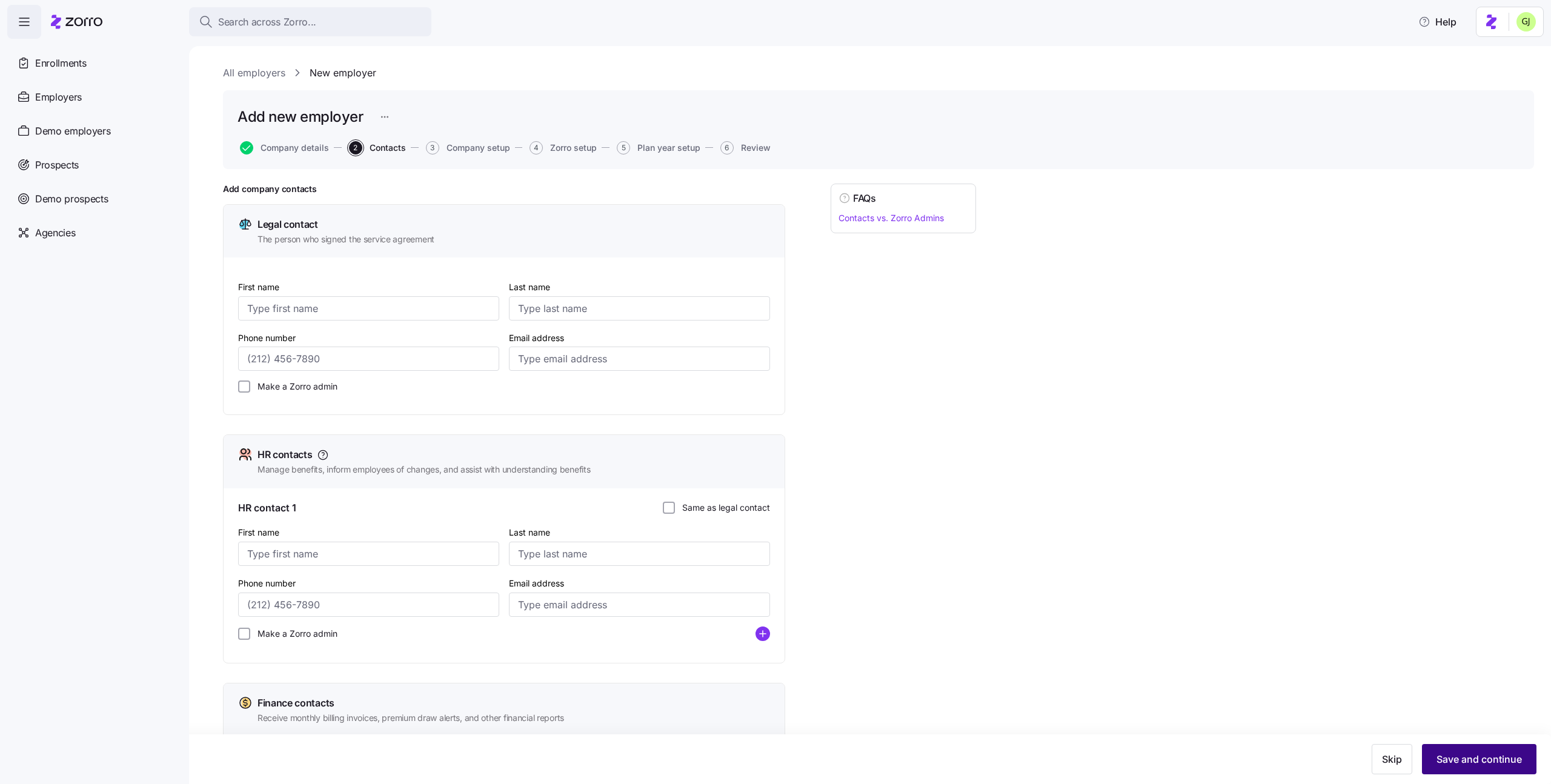
click at [1460, 762] on span "Save and continue" at bounding box center [1479, 759] width 86 height 14
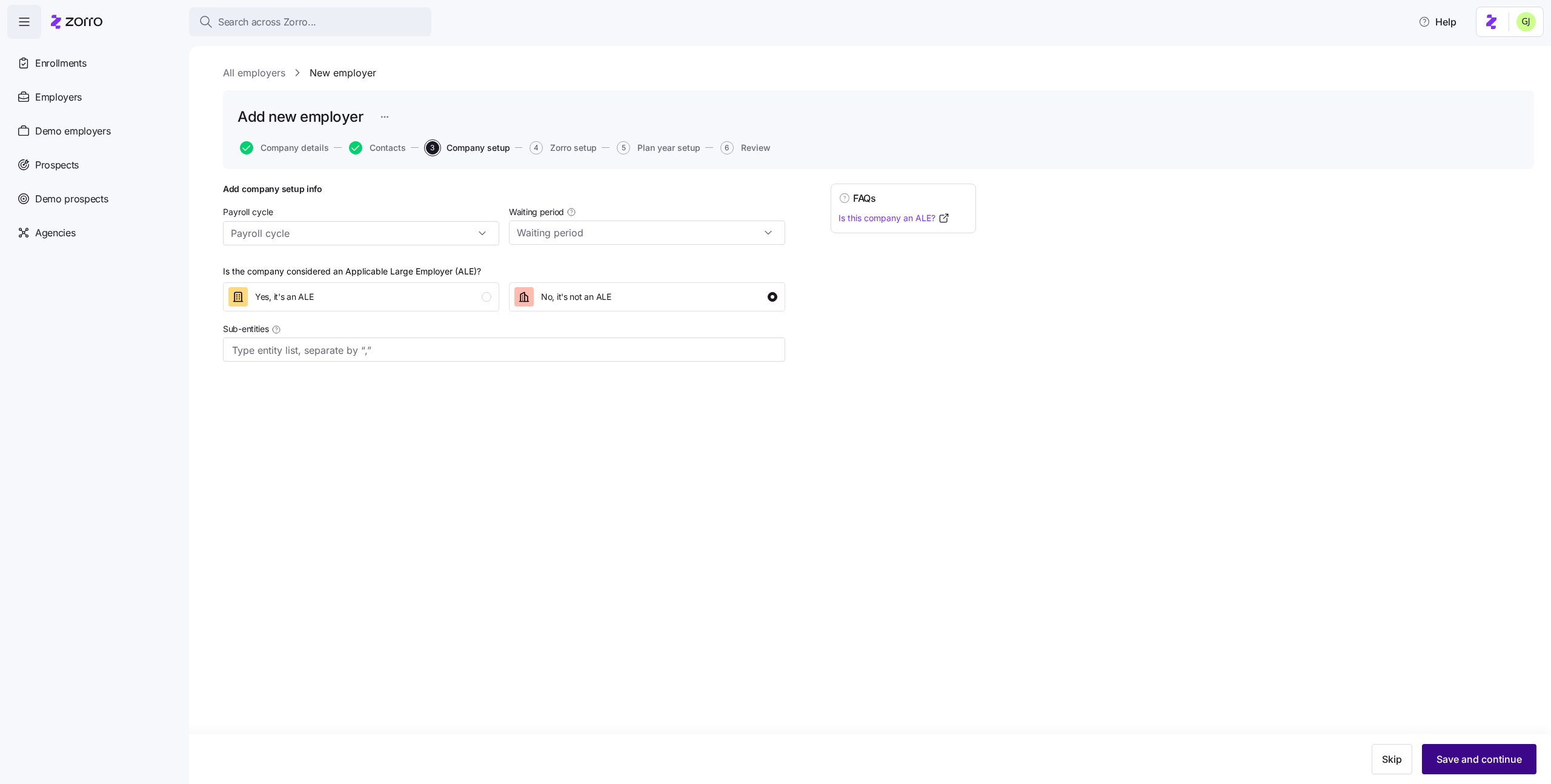
click at [1455, 756] on span "Save and continue" at bounding box center [1479, 759] width 86 height 14
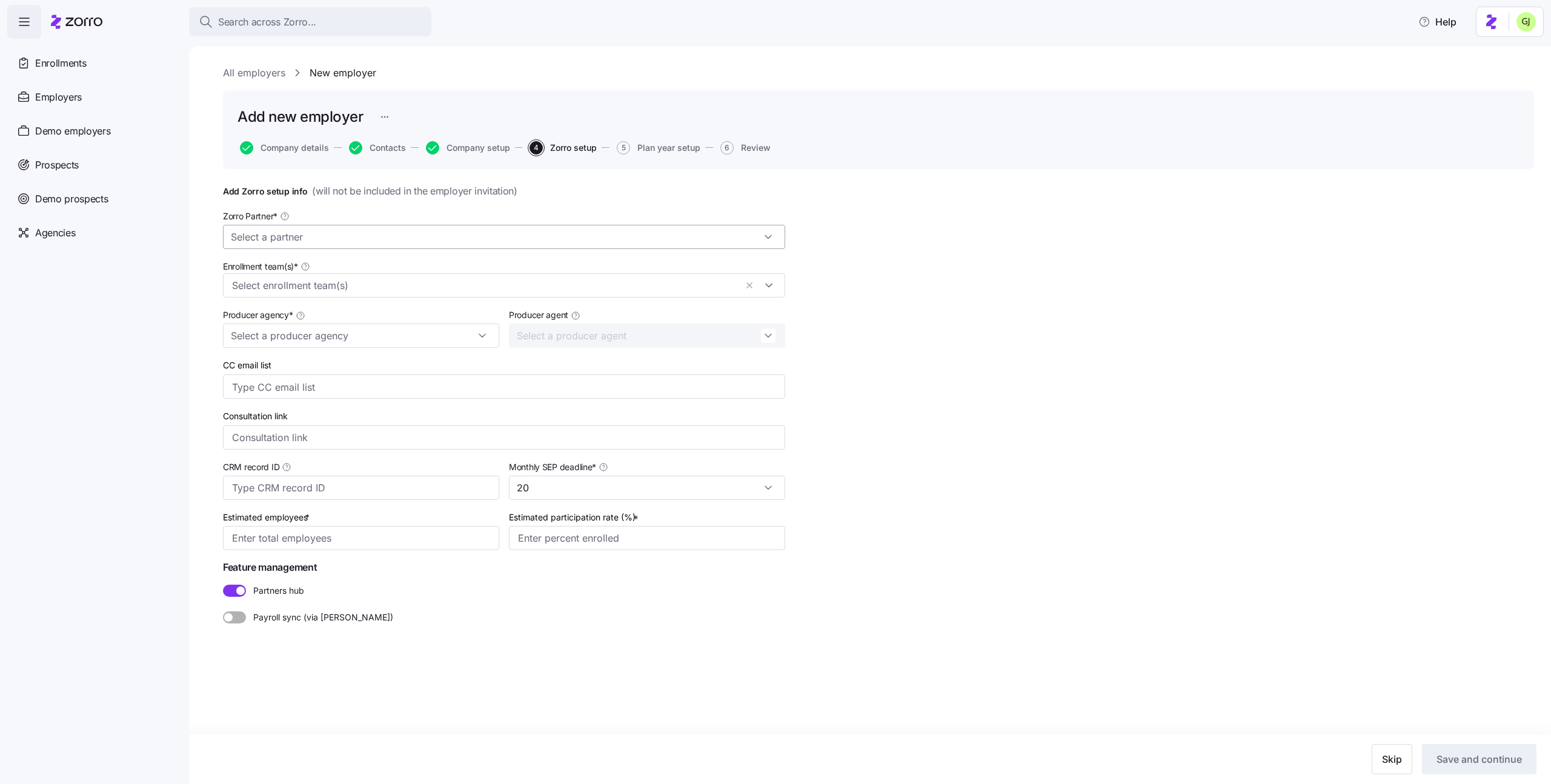
click at [394, 234] on input "Zorro Partner *" at bounding box center [504, 236] width 562 height 24
click at [386, 290] on div "Zorro Default Partner" at bounding box center [504, 293] width 552 height 23
type input "Zorro Default Partner"
click at [343, 285] on input "Enrollment team(s) *" at bounding box center [484, 286] width 504 height 16
click at [325, 425] on div "Demo Partner Agency" at bounding box center [504, 425] width 544 height 14
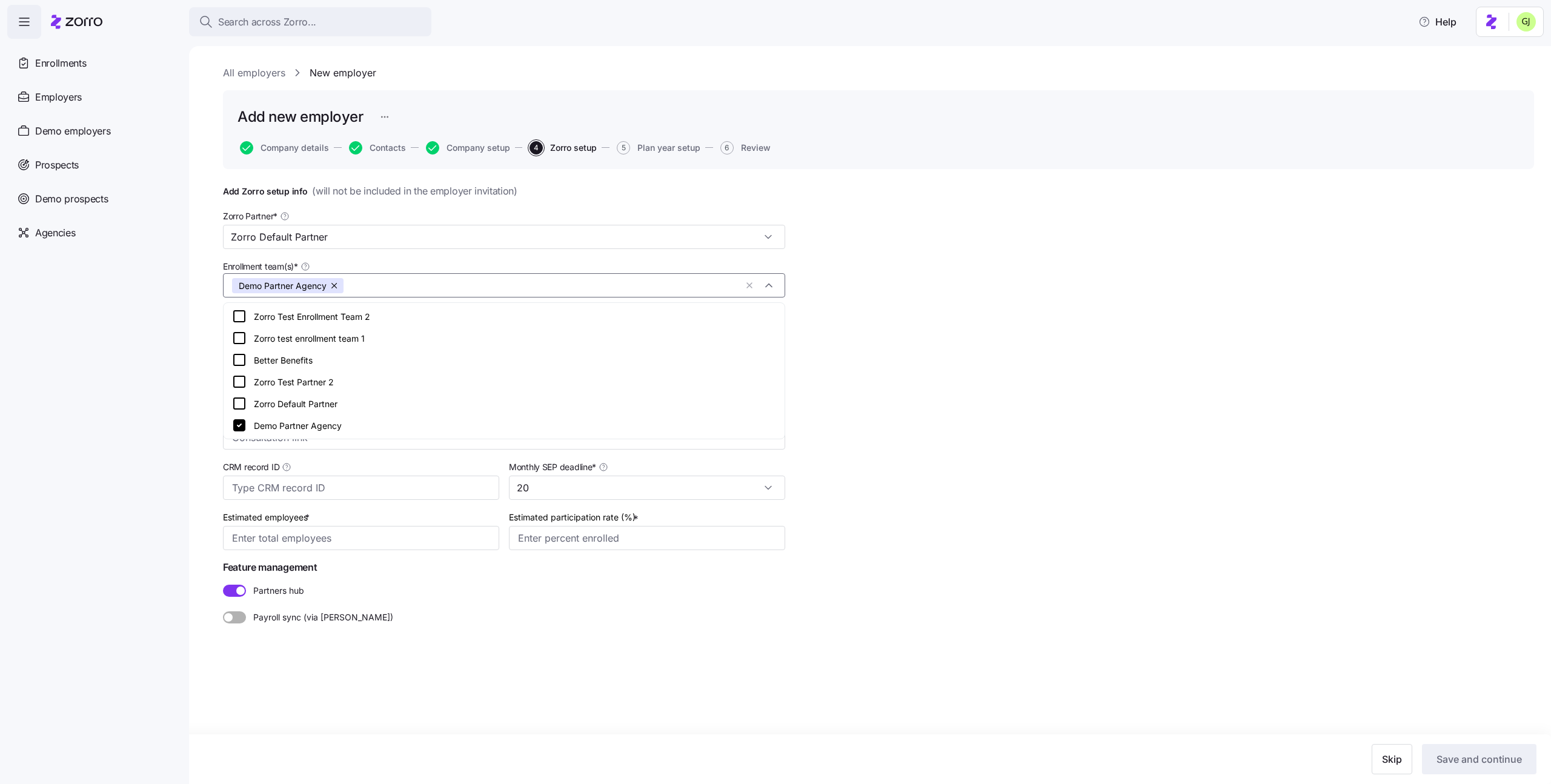
click at [950, 449] on div "Add Zorro setup info ( will not be included in the employer invitation ) Zorro …" at bounding box center [878, 433] width 1311 height 501
click at [327, 330] on input "Producer agency *" at bounding box center [361, 335] width 276 height 24
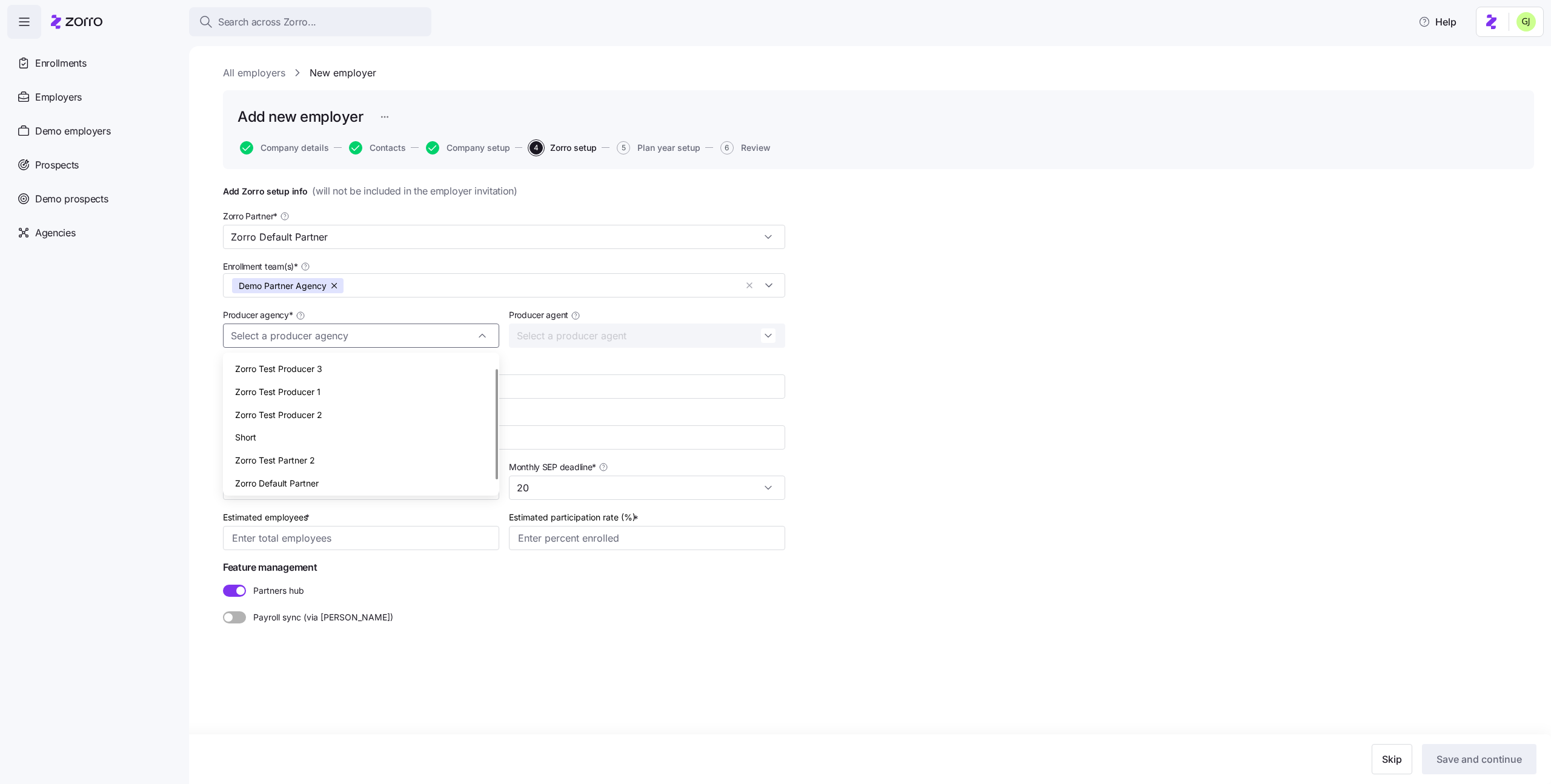
scroll to position [27, 0]
click at [335, 478] on div "Demo Partner Agency" at bounding box center [361, 480] width 267 height 23
type input "Demo Partner Agency"
click at [612, 539] on input "Estimated participation rate (%) *" at bounding box center [646, 538] width 276 height 24
type input "20%"
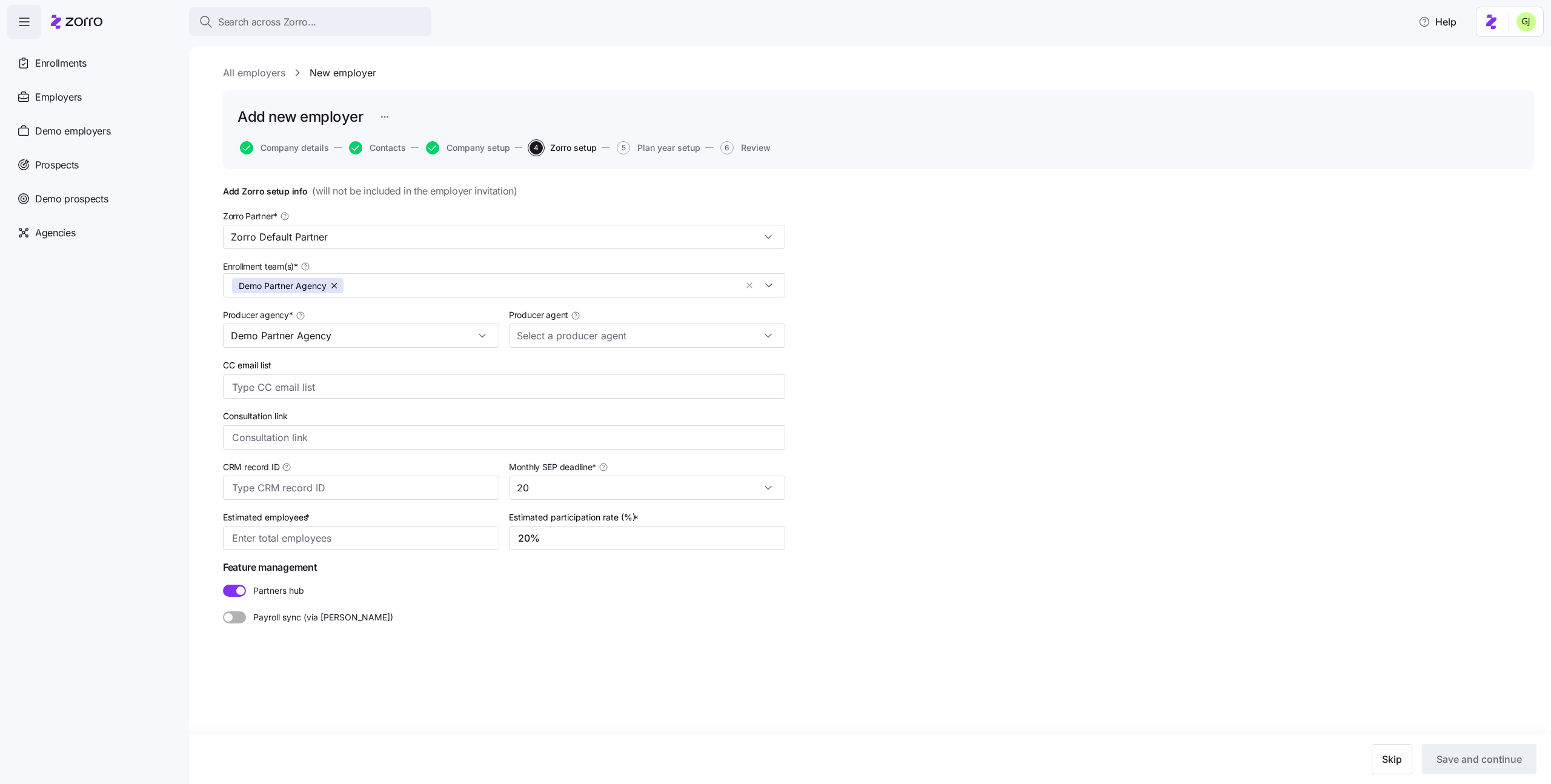
click at [1138, 609] on div "Add Zorro setup info ( will not be included in the employer invitation ) Zorro …" at bounding box center [878, 433] width 1311 height 501
click at [385, 538] on input "Estimated employees *" at bounding box center [361, 538] width 276 height 24
click at [1455, 746] on button "Save and continue" at bounding box center [1479, 759] width 115 height 30
type input "7"
type input "70"
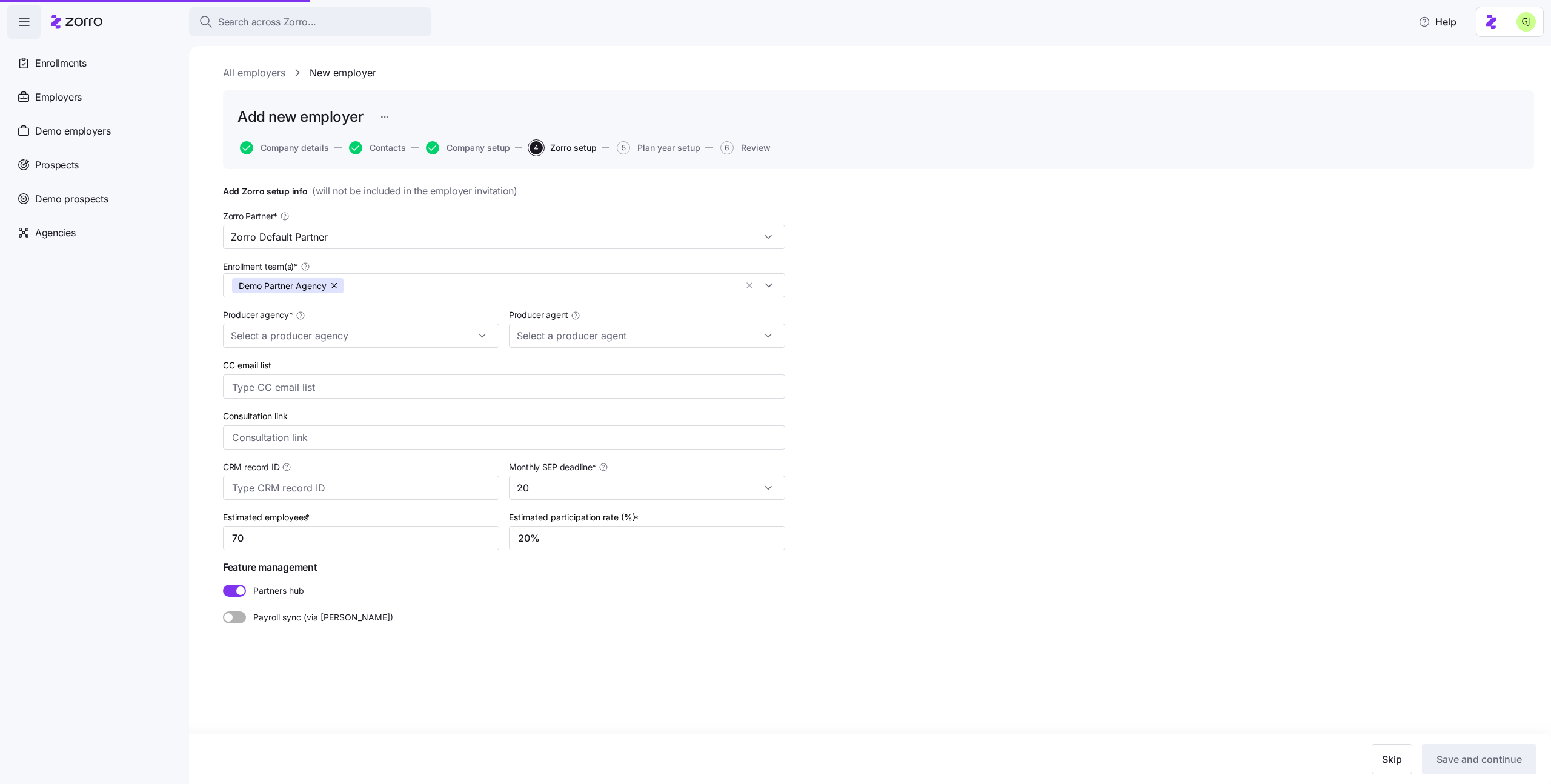
type input "Demo Partner Agency"
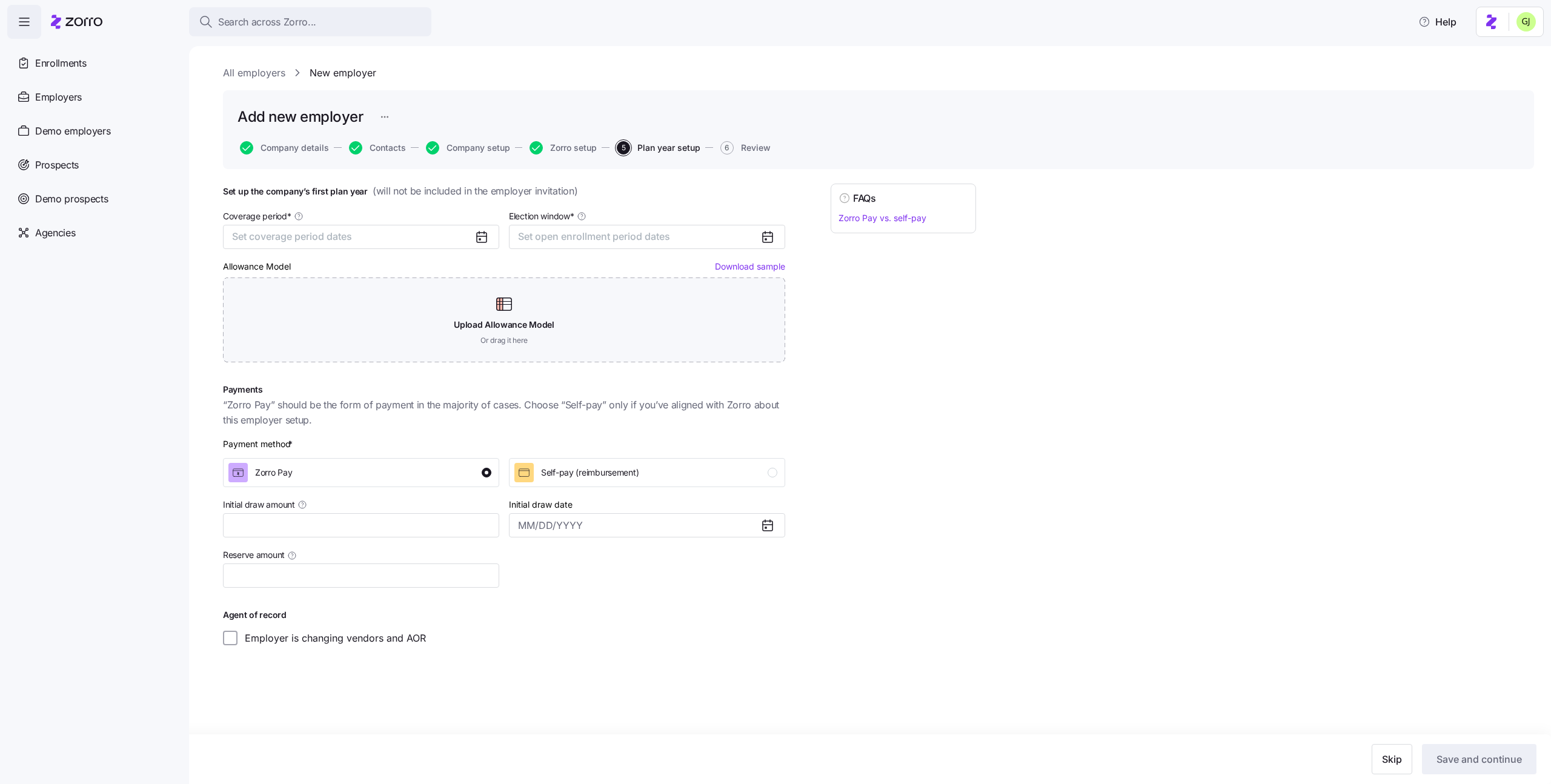
click at [433, 223] on div "Coverage period * Set coverage period dates" at bounding box center [361, 229] width 276 height 41
click at [428, 235] on button "Set coverage period dates" at bounding box center [361, 236] width 276 height 24
click at [379, 296] on button "Mar" at bounding box center [386, 304] width 61 height 25
click at [379, 378] on button "Dec" at bounding box center [386, 383] width 61 height 25
click at [556, 238] on span "Set open enrollment period dates" at bounding box center [594, 236] width 152 height 12
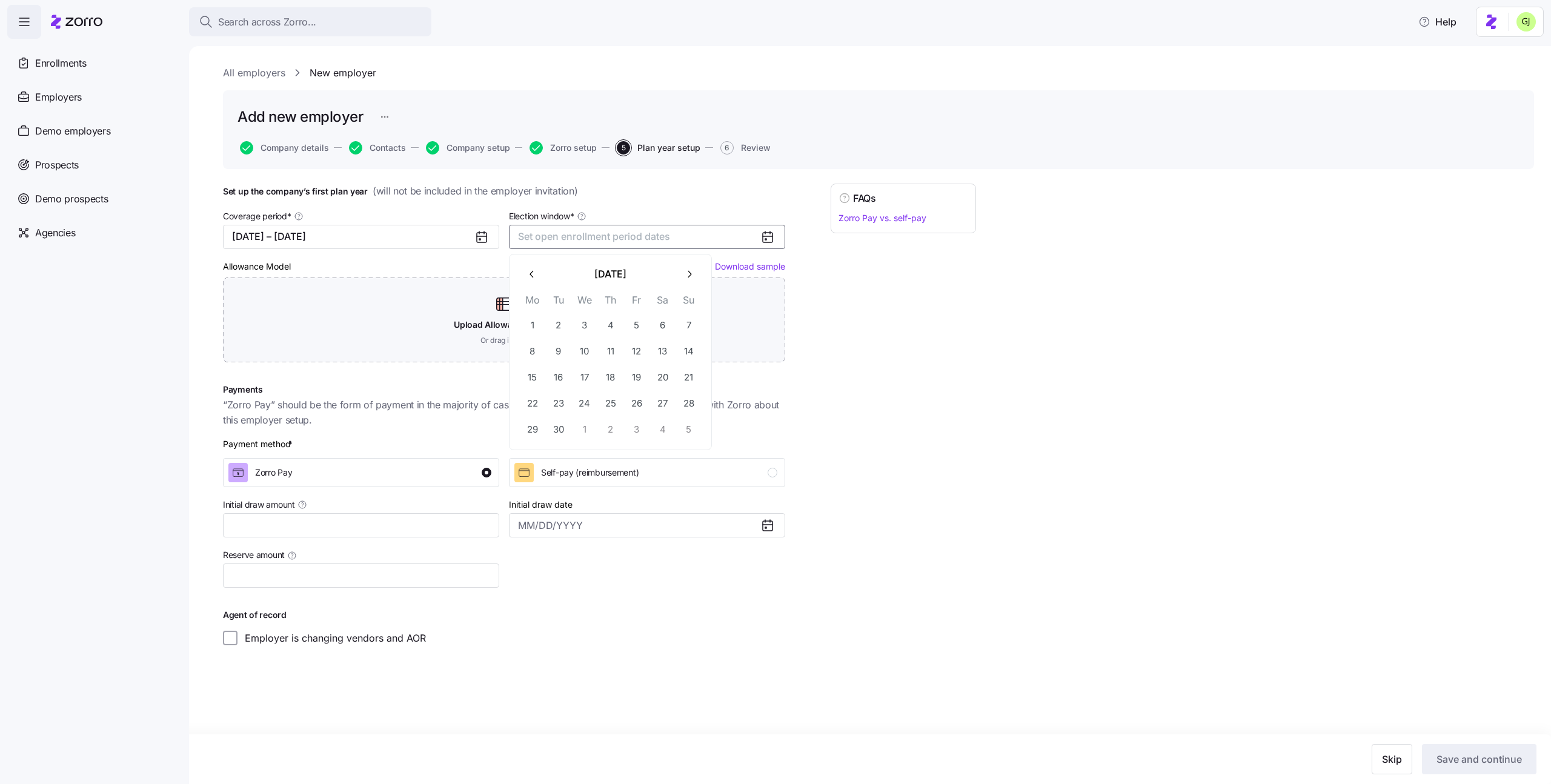
click at [531, 270] on icon "button" at bounding box center [533, 274] width 12 height 12
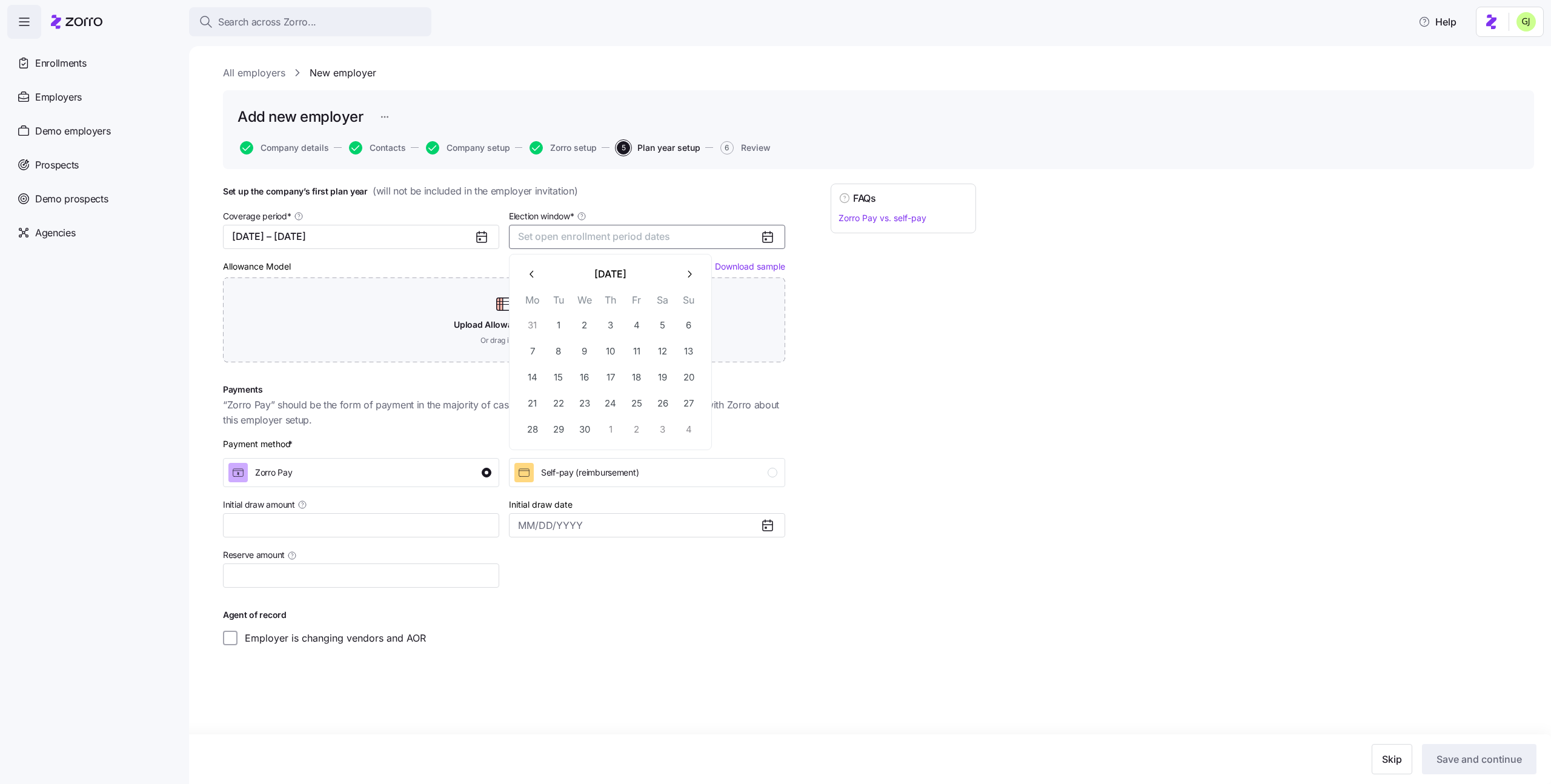
click at [531, 270] on icon "button" at bounding box center [533, 274] width 12 height 12
click at [590, 323] on button "1" at bounding box center [584, 325] width 25 height 25
click at [684, 276] on icon "button" at bounding box center [689, 274] width 12 height 12
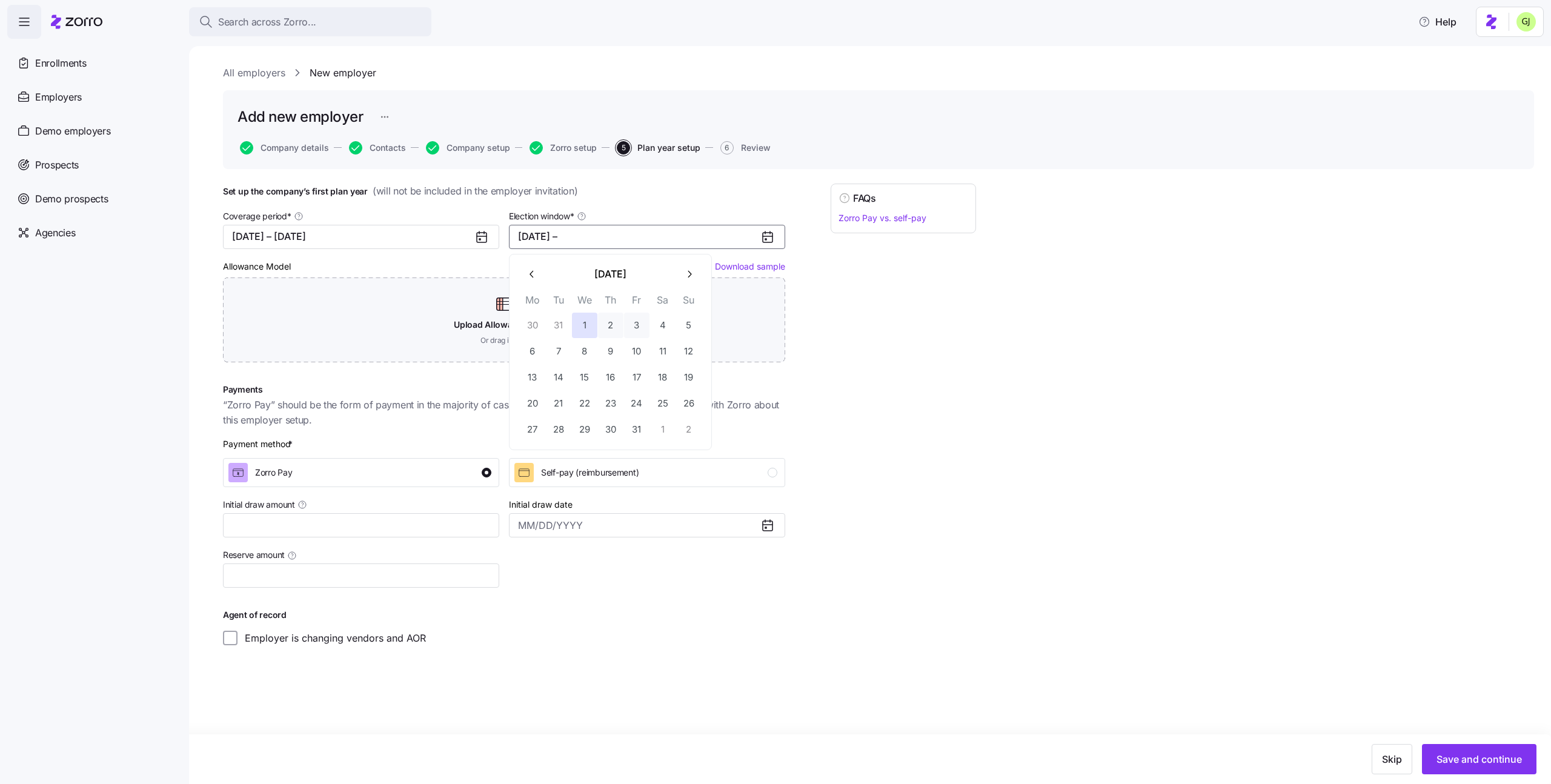
click at [684, 276] on icon "button" at bounding box center [689, 274] width 12 height 12
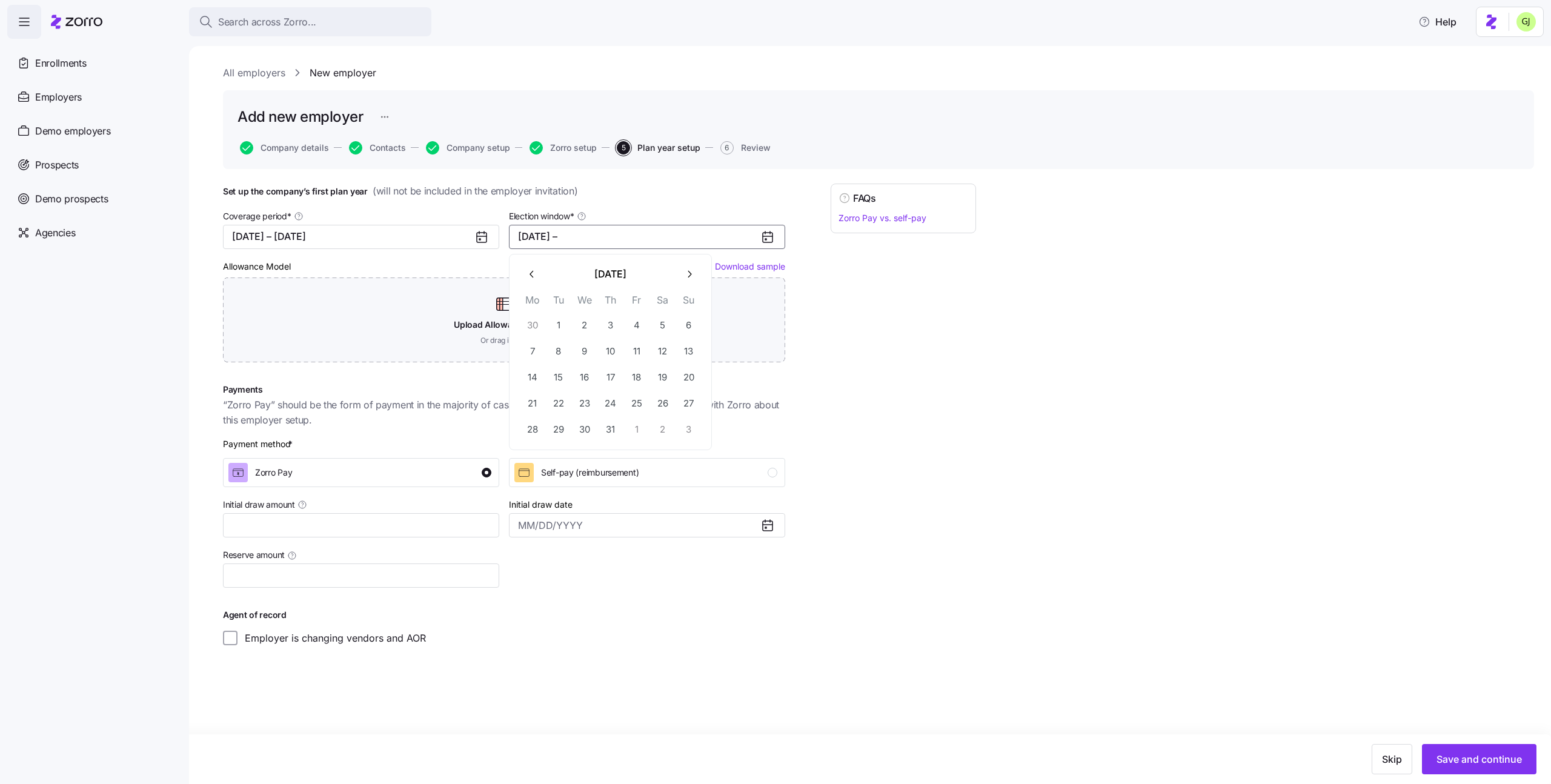
click at [684, 276] on icon "button" at bounding box center [689, 274] width 12 height 12
click at [557, 428] on button "30" at bounding box center [558, 429] width 25 height 25
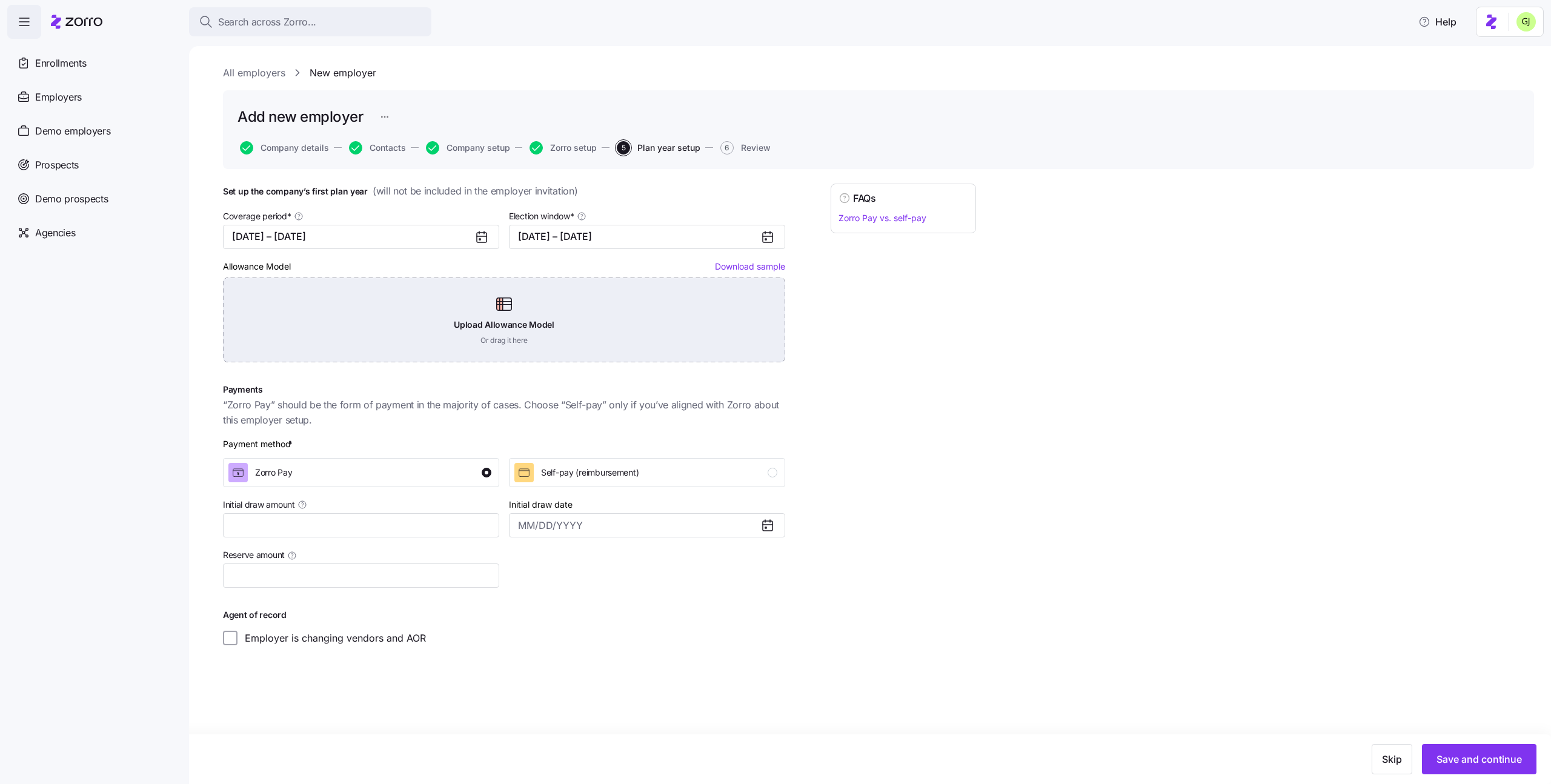
click at [602, 304] on div "Upload Allowance Model Or drag it here" at bounding box center [504, 320] width 562 height 85
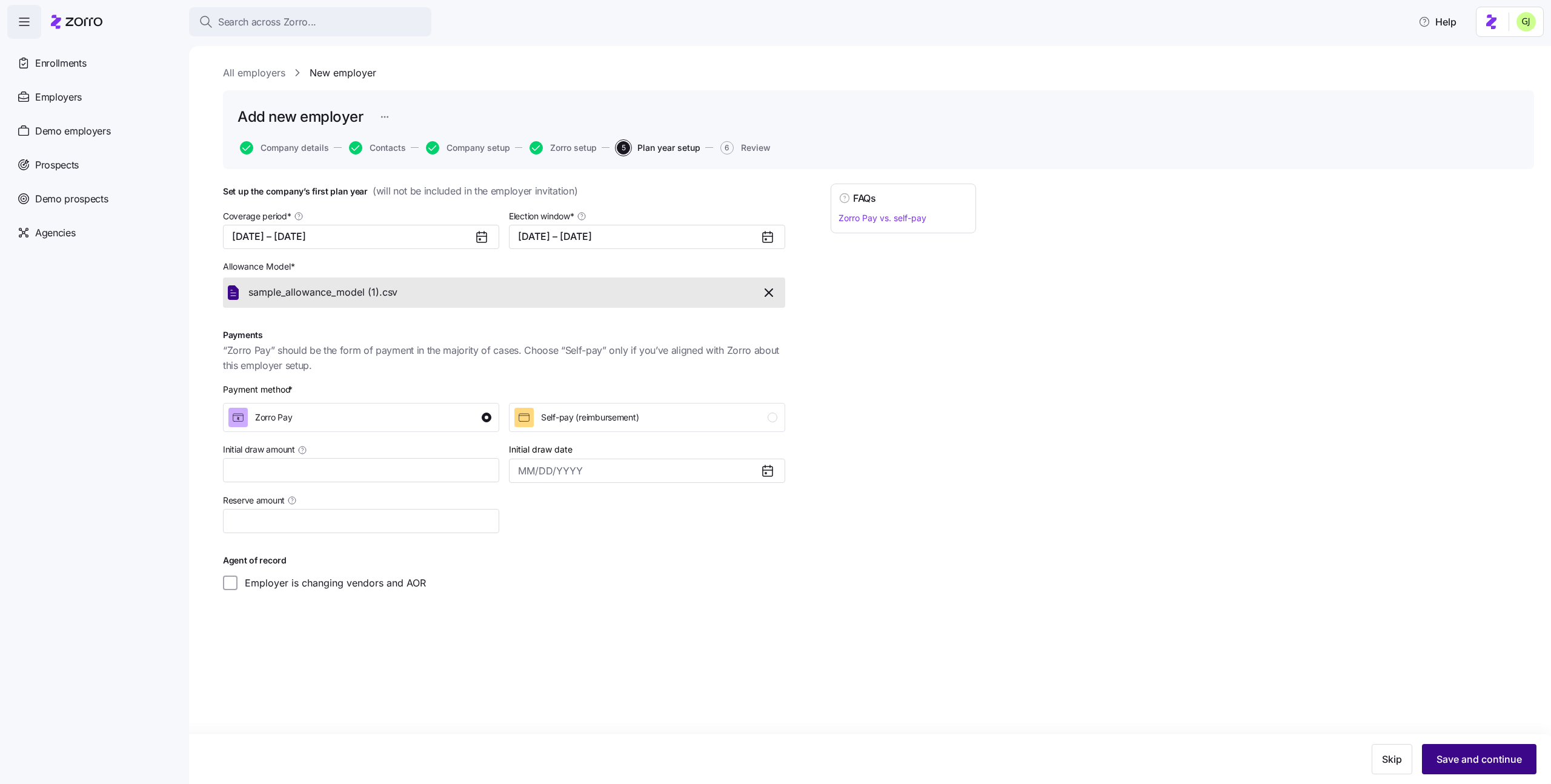
click at [1444, 754] on span "Save and continue" at bounding box center [1479, 759] width 86 height 14
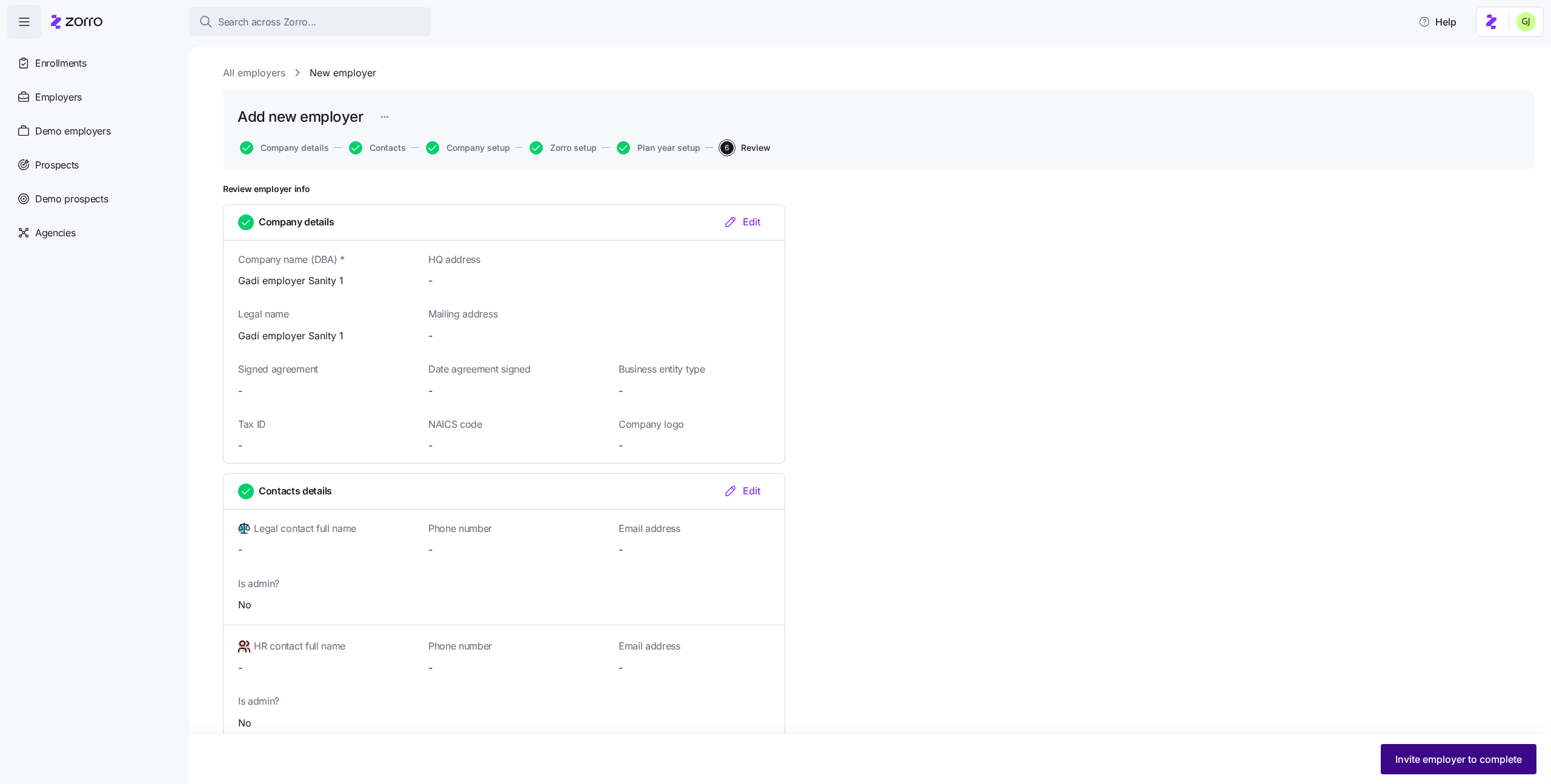
click at [1409, 758] on span "Invite employer to complete" at bounding box center [1458, 759] width 127 height 14
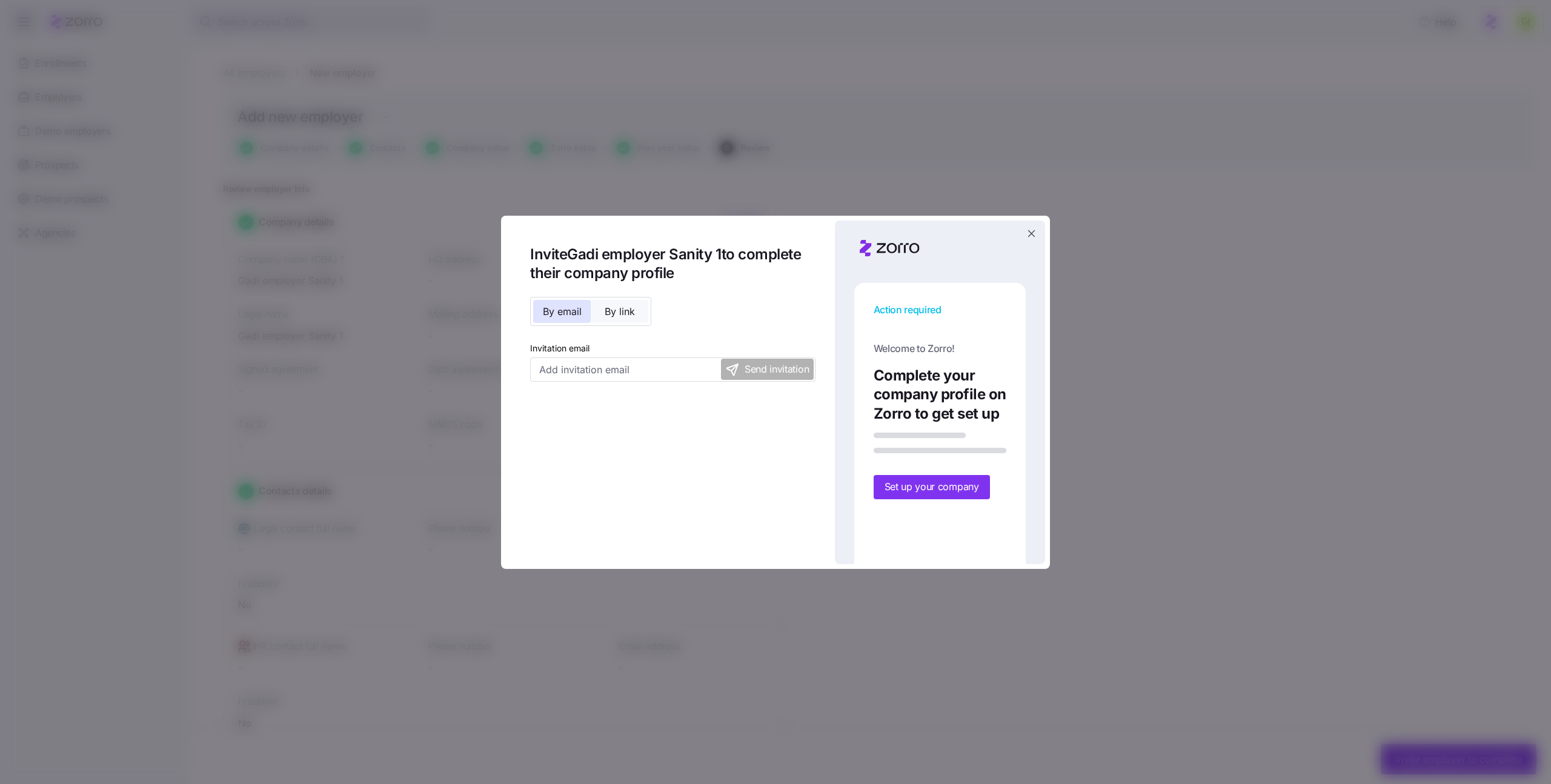
click at [628, 309] on span "By link" at bounding box center [620, 311] width 30 height 9
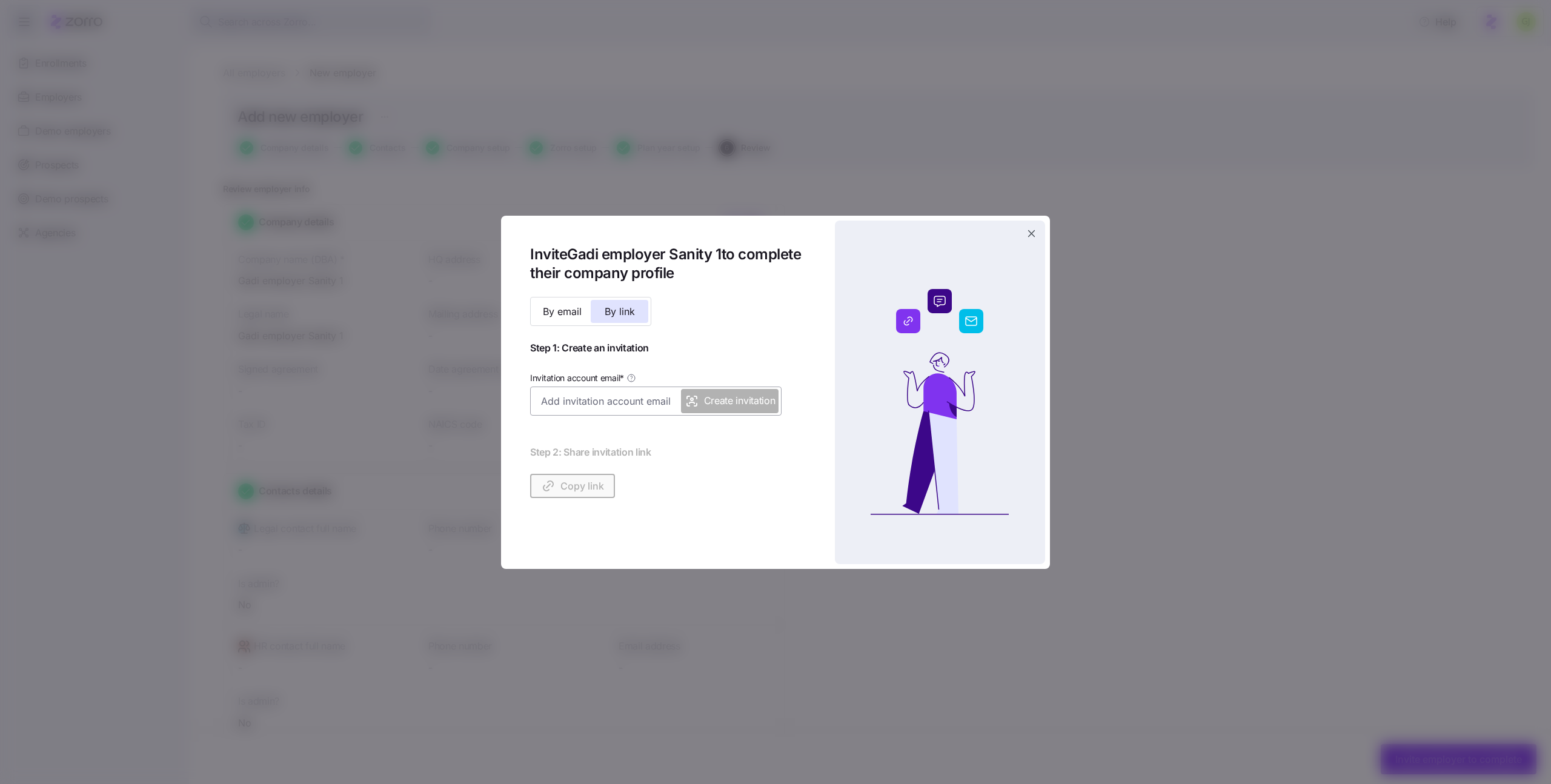
click at [625, 399] on input "Invitation account email *" at bounding box center [656, 401] width 251 height 29
type input "gadi.j+gadi_employer_sanity_1_test@myzorro.co"
click at [631, 402] on input "gadi.j+gadi_employer_sanity_1_test@myzorro.co" at bounding box center [656, 401] width 251 height 29
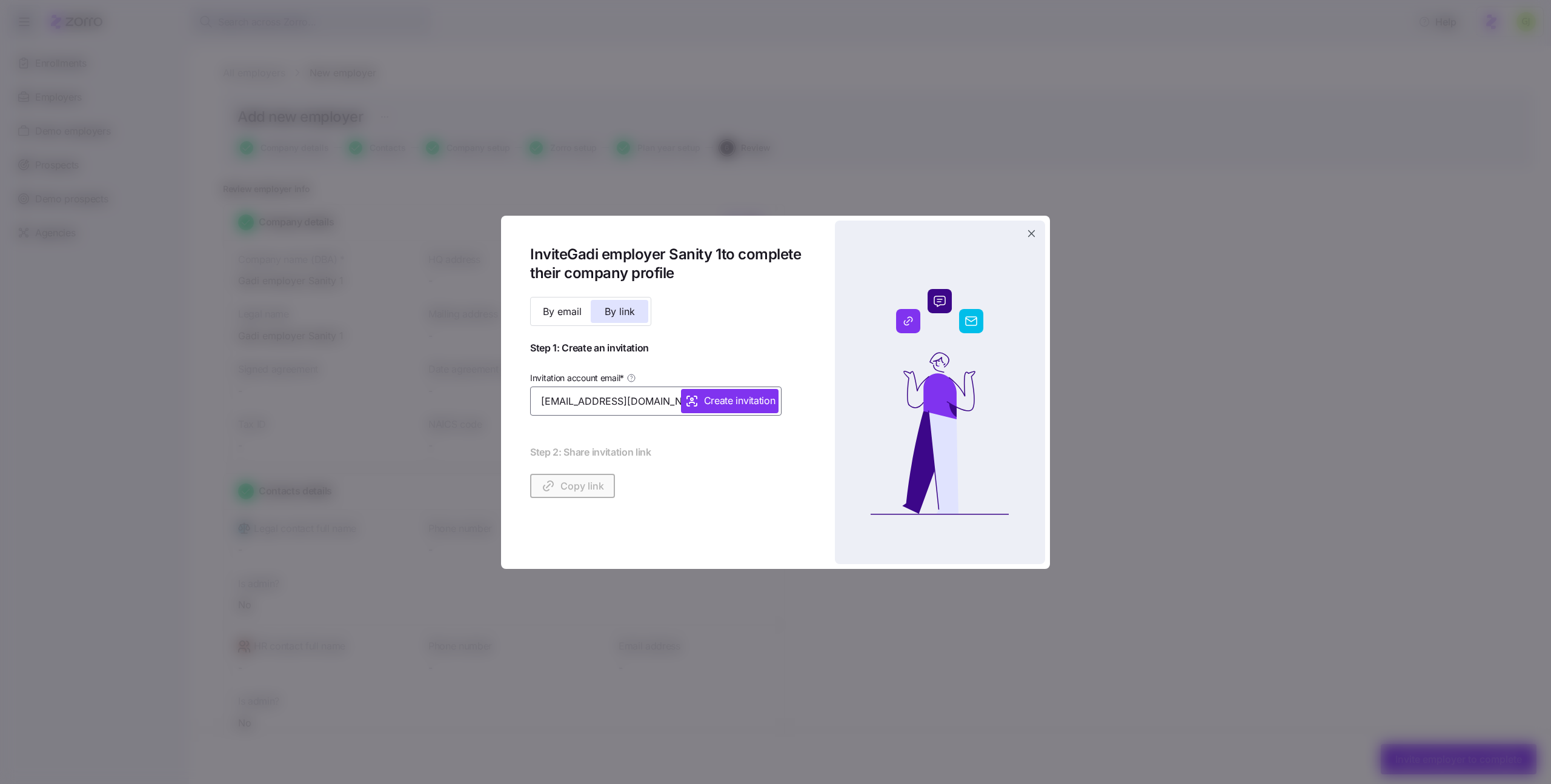
click at [631, 402] on input "gadi.j+gadi_employer_sanity_1_test@myzorro.co" at bounding box center [656, 401] width 251 height 29
click at [570, 311] on span "By email" at bounding box center [562, 311] width 39 height 9
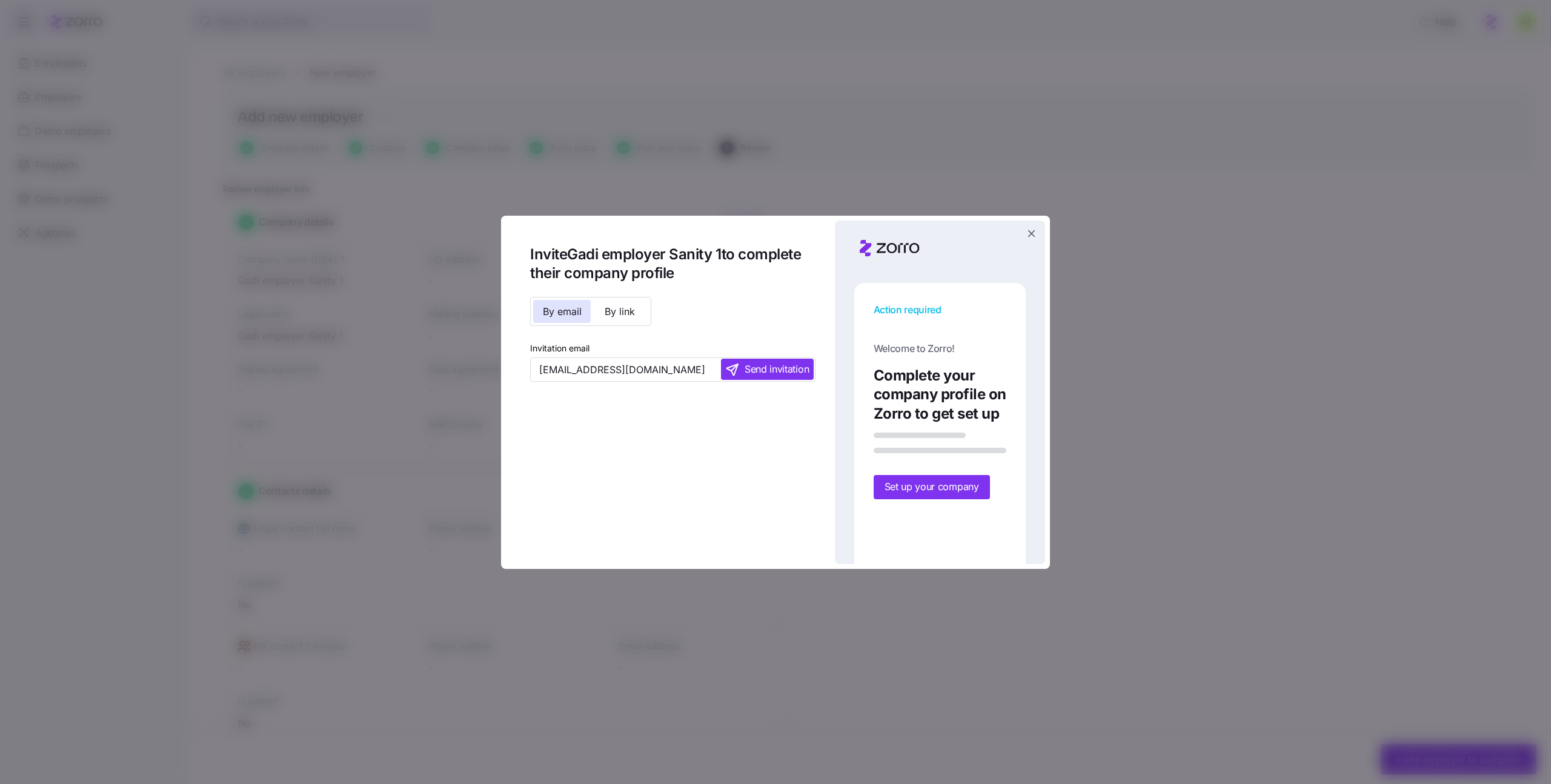
click at [772, 370] on span "Send invitation" at bounding box center [777, 369] width 65 height 15
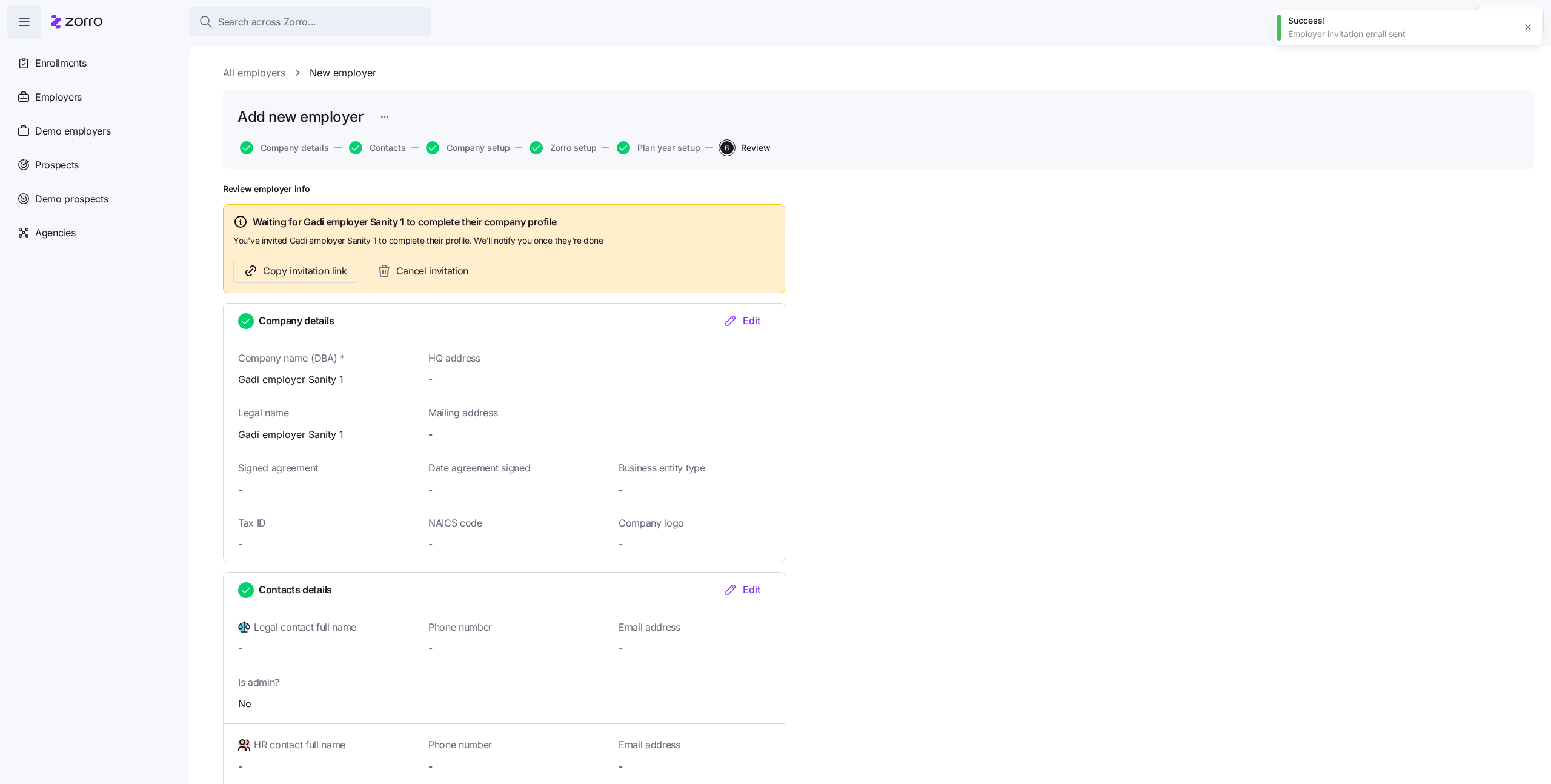
click at [1532, 28] on icon "button" at bounding box center [1528, 27] width 9 height 9
click at [1525, 28] on html "Search across Zorro... Help Enrollments Employers Demo employers Prospects Demo…" at bounding box center [776, 388] width 1551 height 777
click at [1484, 77] on div "Log out" at bounding box center [1494, 74] width 47 height 13
